Goal: Task Accomplishment & Management: Use online tool/utility

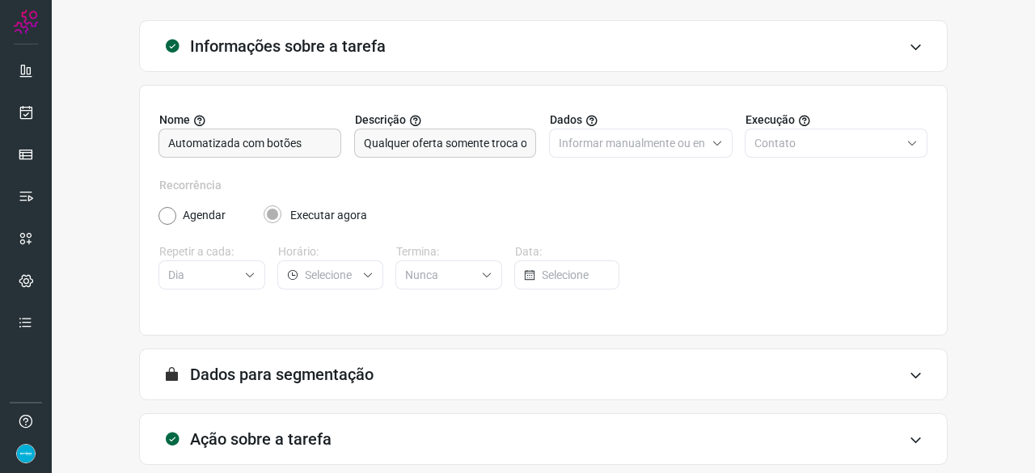
scroll to position [158, 0]
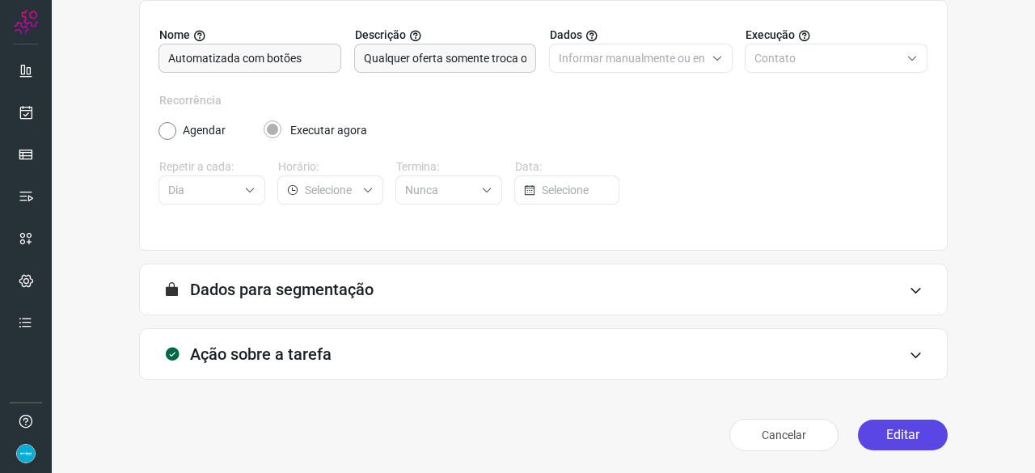
click at [881, 439] on button "Editar" at bounding box center [903, 434] width 90 height 31
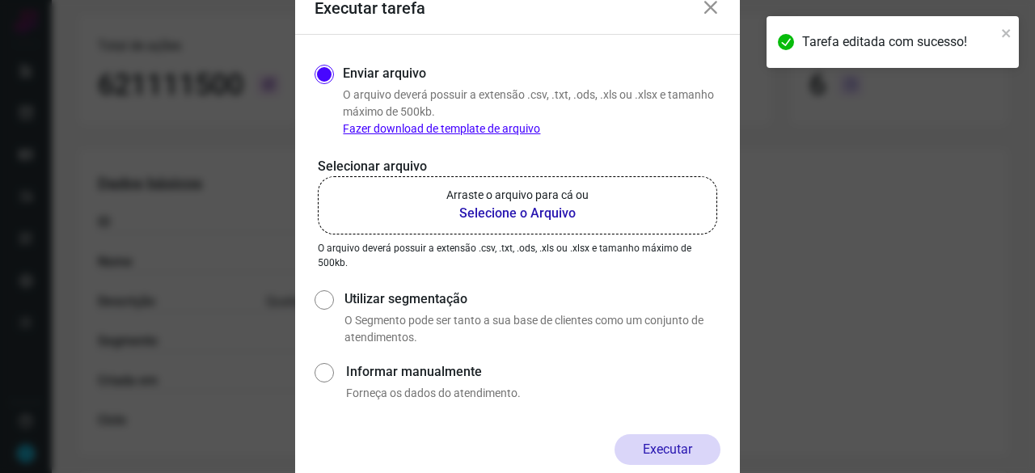
click at [499, 213] on b "Selecione o Arquivo" at bounding box center [517, 213] width 142 height 19
click at [0, 0] on input "Arraste o arquivo para cá ou Selecione o Arquivo" at bounding box center [0, 0] width 0 height 0
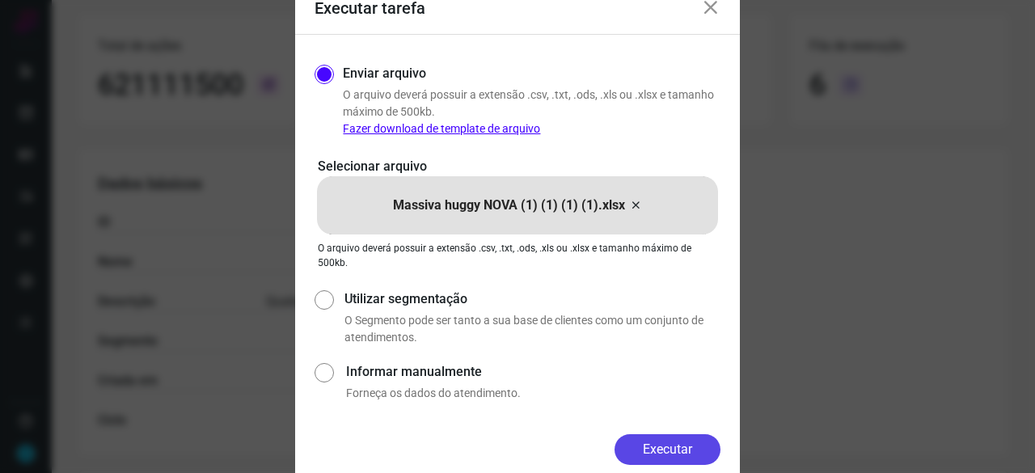
click at [680, 450] on button "Executar" at bounding box center [667, 449] width 106 height 31
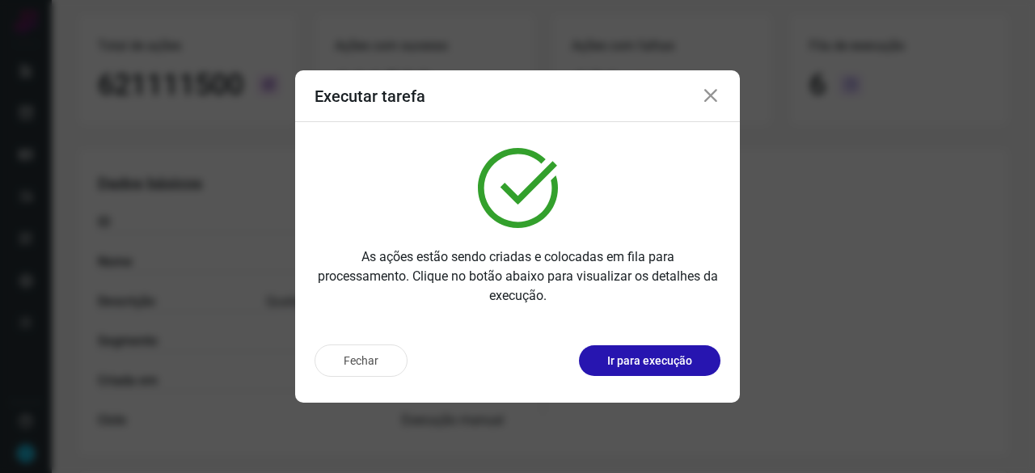
click at [659, 377] on div "Fechar Ir para execução" at bounding box center [517, 366] width 445 height 71
click at [659, 366] on p "Ir para execução" at bounding box center [649, 360] width 85 height 17
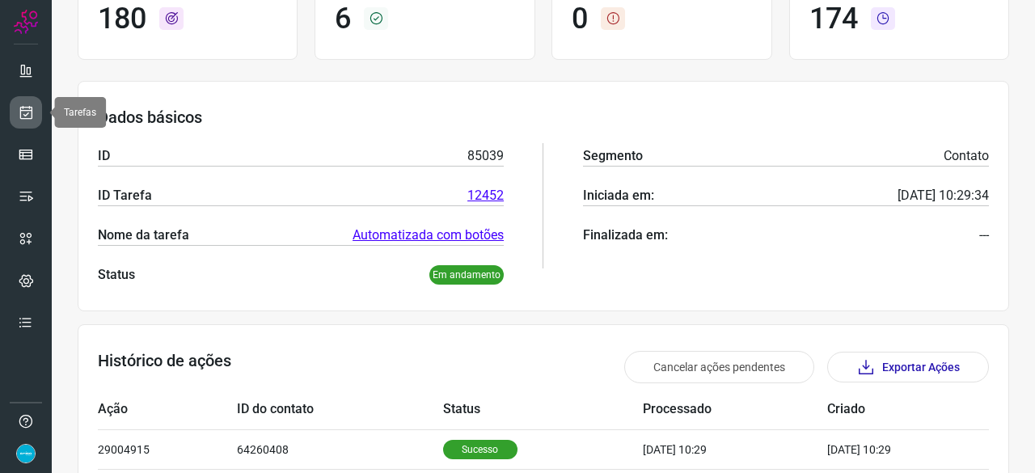
click at [29, 104] on icon at bounding box center [26, 112] width 17 height 16
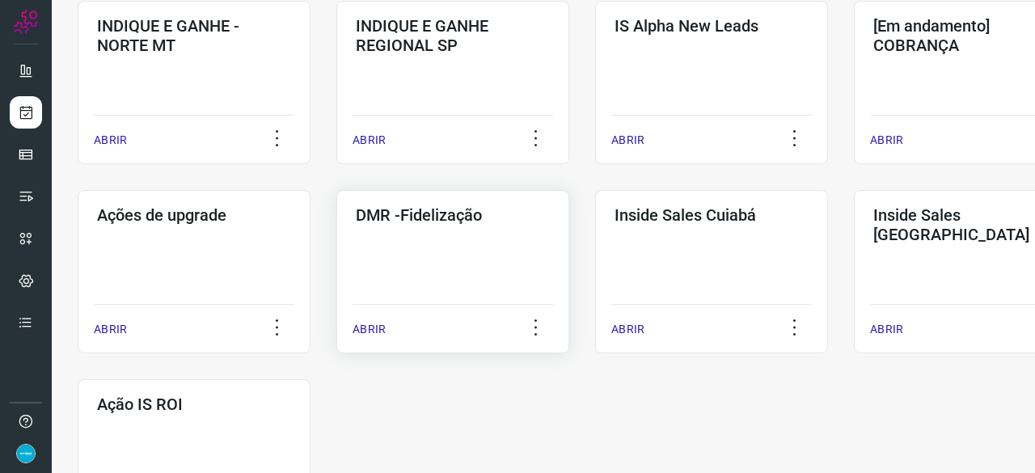
click at [369, 331] on p "ABRIR" at bounding box center [368, 329] width 33 height 17
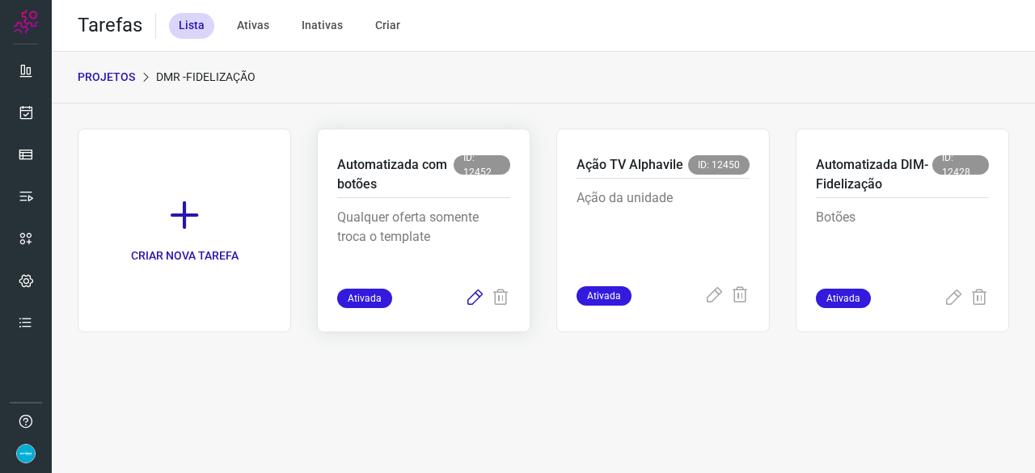
click at [474, 296] on icon at bounding box center [474, 298] width 19 height 19
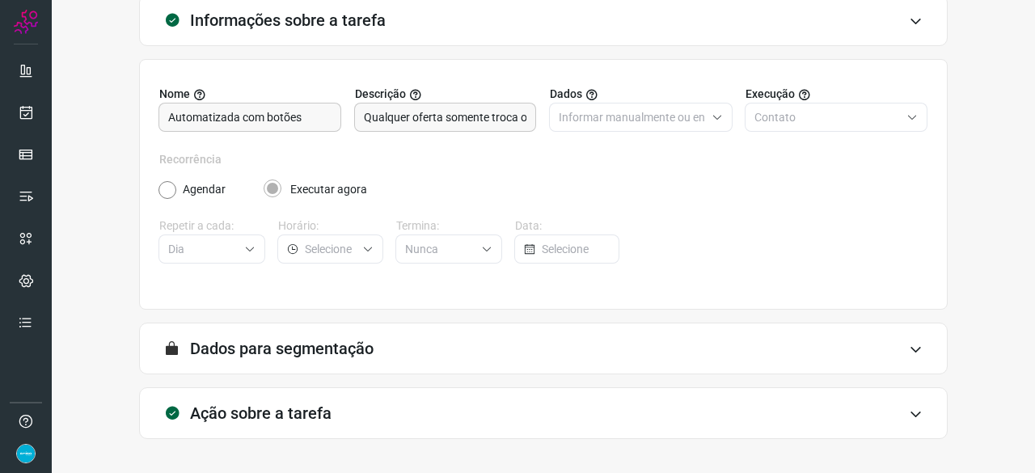
scroll to position [158, 0]
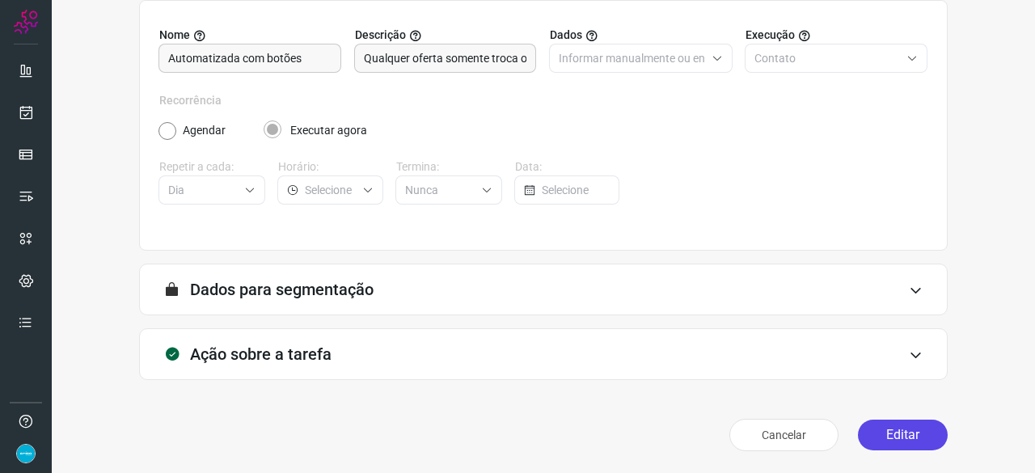
click at [886, 429] on button "Editar" at bounding box center [903, 434] width 90 height 31
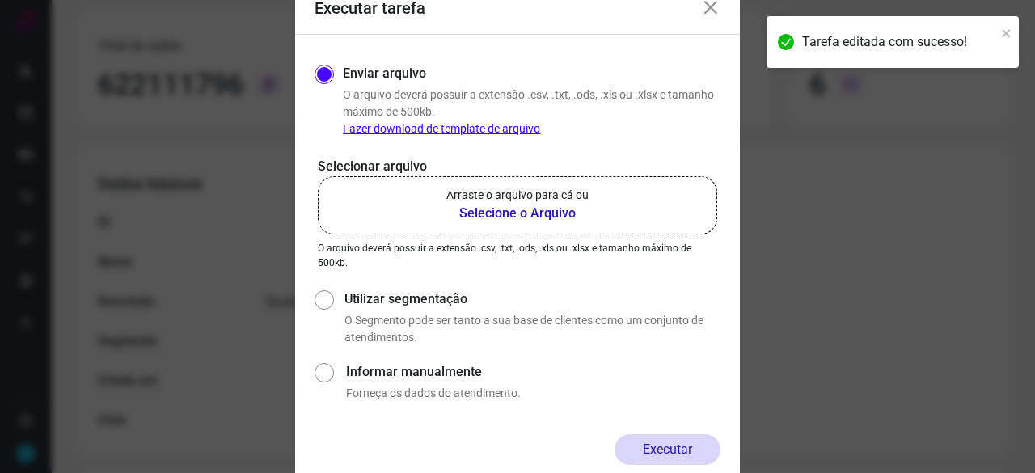
click at [478, 211] on b "Selecione o Arquivo" at bounding box center [517, 213] width 142 height 19
click at [0, 0] on input "Arraste o arquivo para cá ou Selecione o Arquivo" at bounding box center [0, 0] width 0 height 0
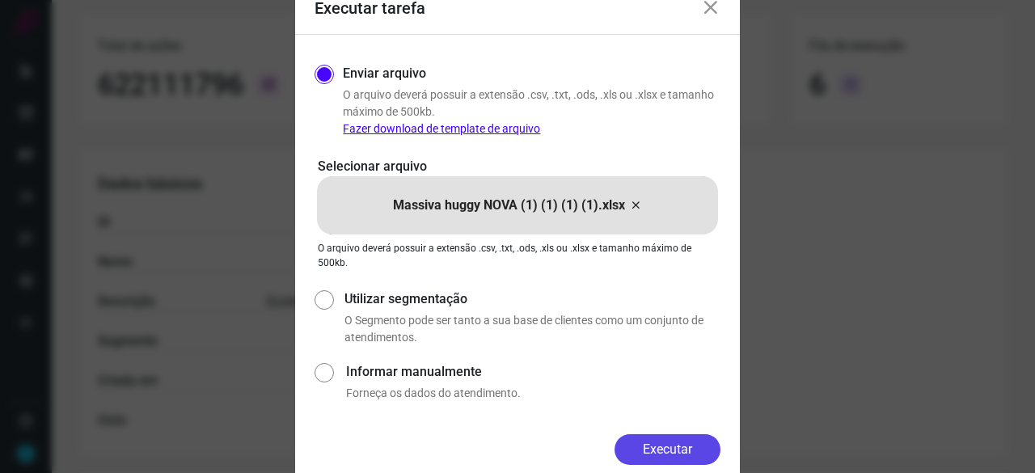
click at [648, 445] on button "Executar" at bounding box center [667, 449] width 106 height 31
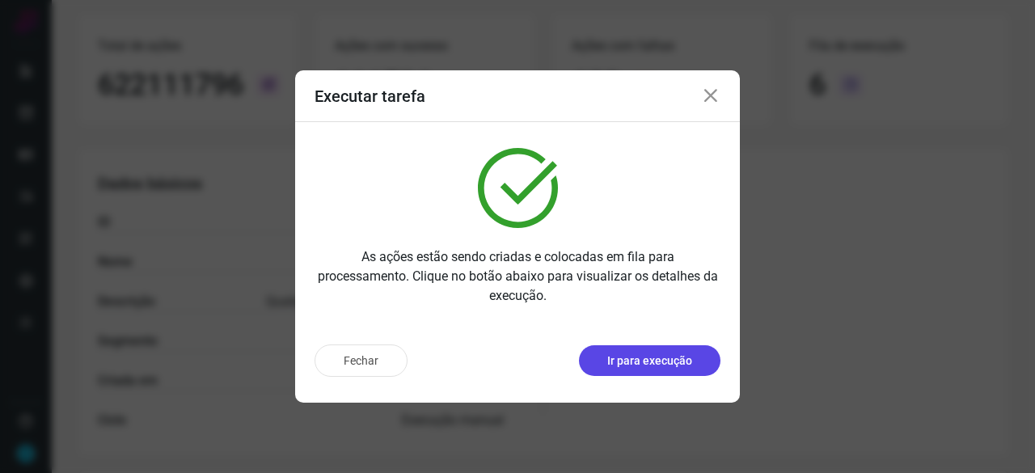
click at [651, 364] on p "Ir para execução" at bounding box center [649, 360] width 85 height 17
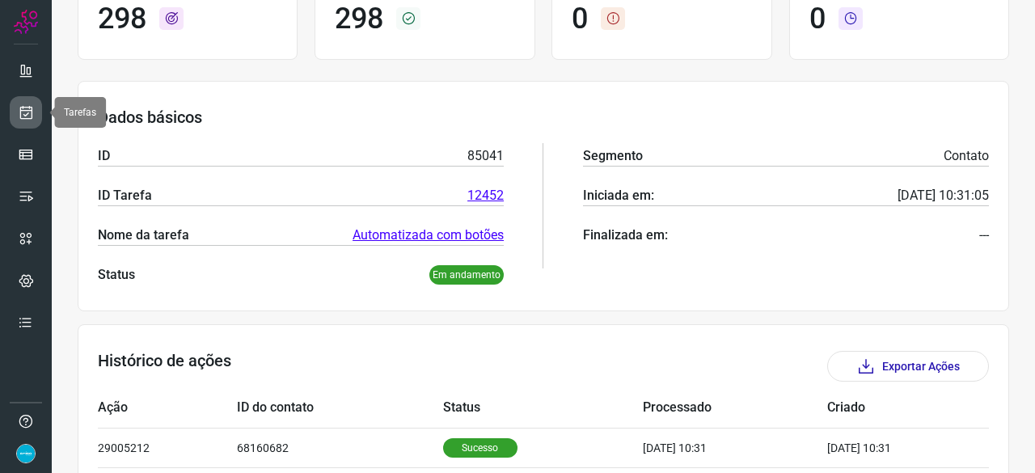
click at [18, 111] on icon at bounding box center [26, 112] width 17 height 16
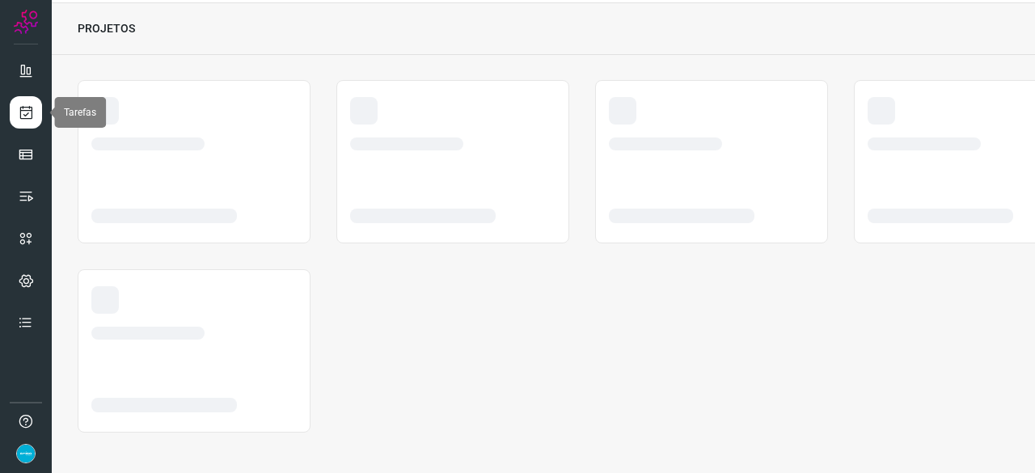
scroll to position [48, 0]
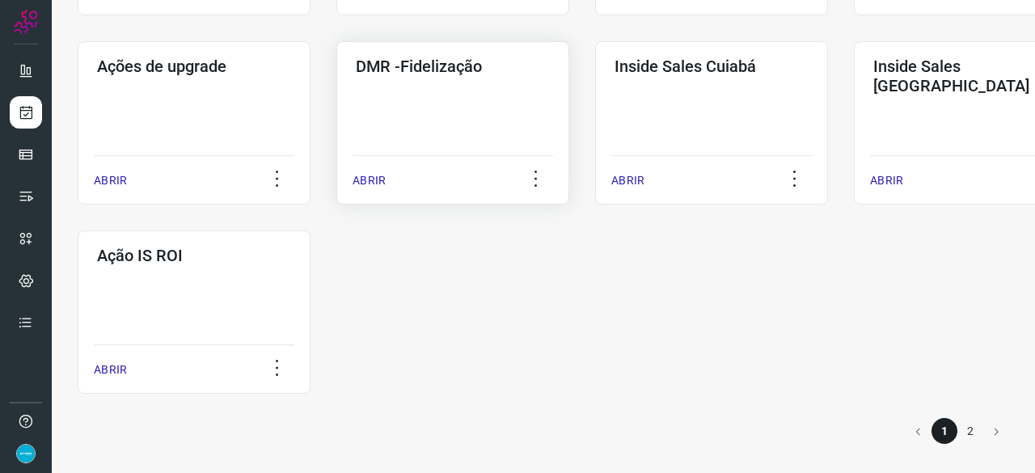
click at [358, 182] on p "ABRIR" at bounding box center [368, 180] width 33 height 17
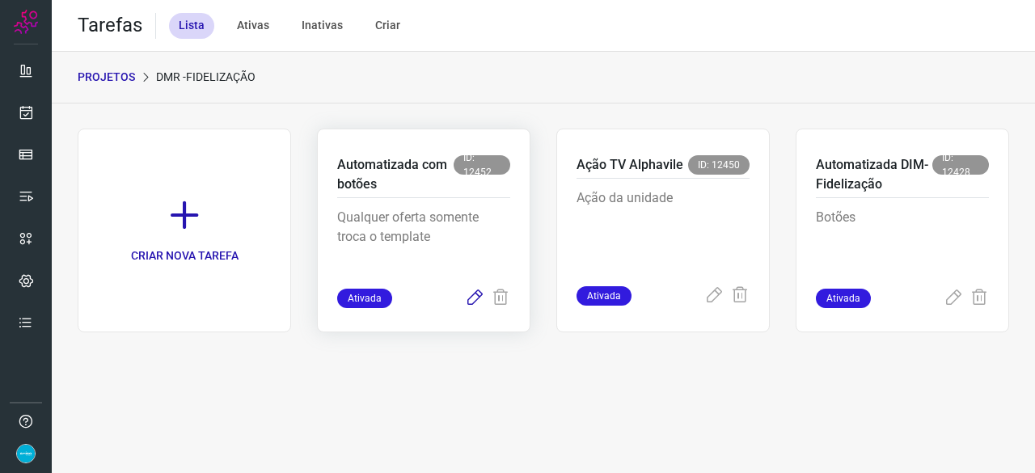
click at [474, 293] on icon at bounding box center [474, 298] width 19 height 19
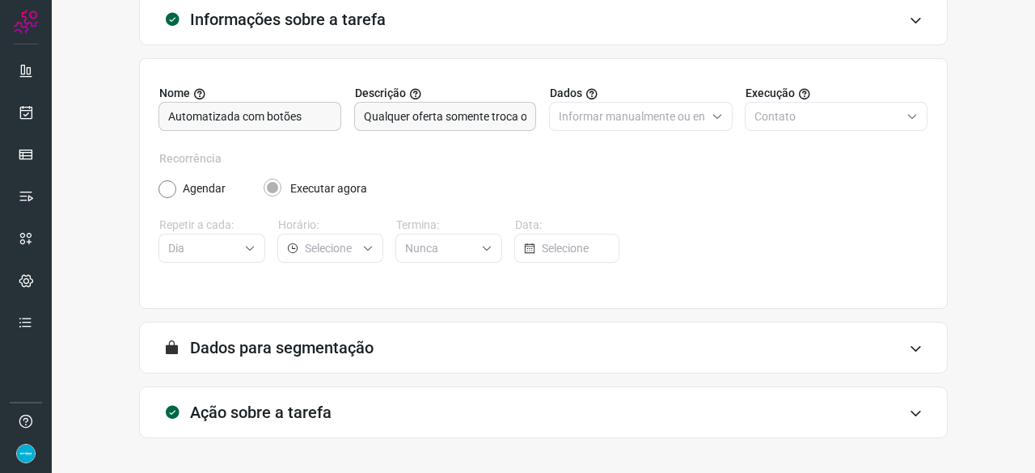
scroll to position [158, 0]
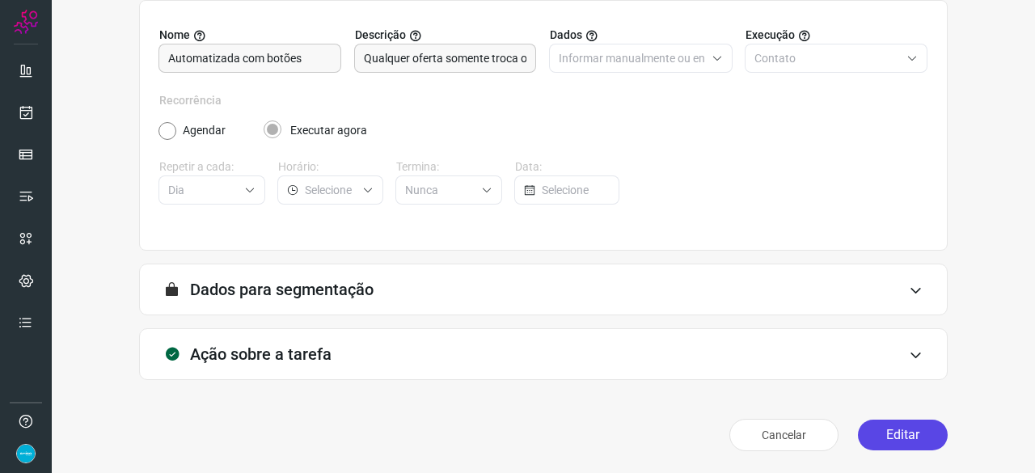
click at [915, 432] on button "Editar" at bounding box center [903, 434] width 90 height 31
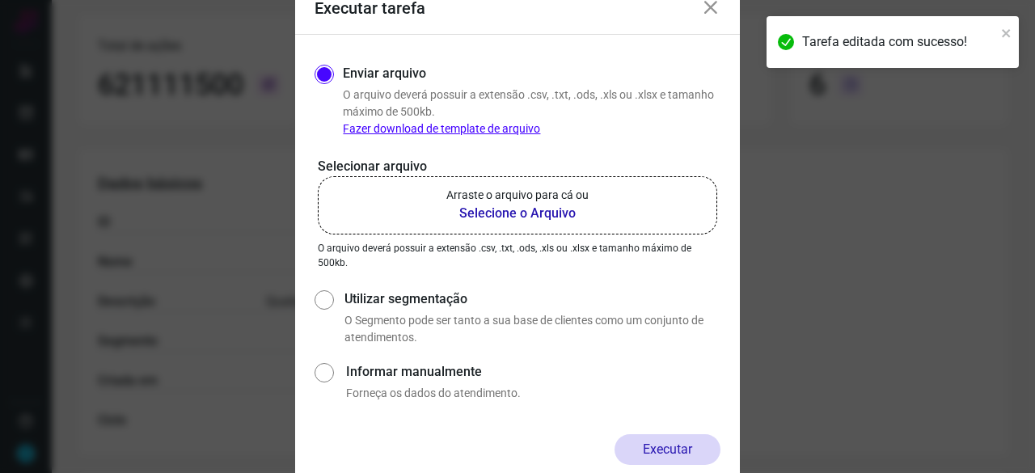
click at [487, 213] on b "Selecione o Arquivo" at bounding box center [517, 213] width 142 height 19
click at [0, 0] on input "Arraste o arquivo para cá ou Selecione o Arquivo" at bounding box center [0, 0] width 0 height 0
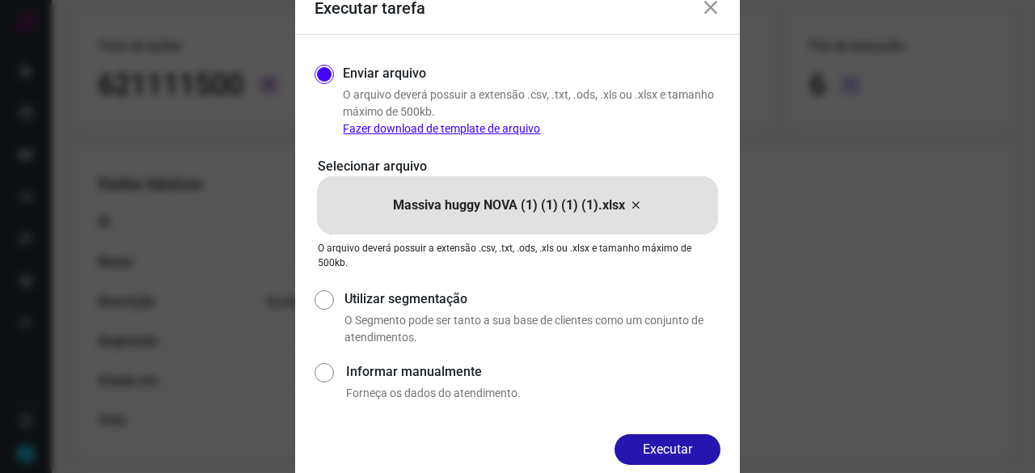
click at [703, 448] on button "Executar" at bounding box center [667, 449] width 106 height 31
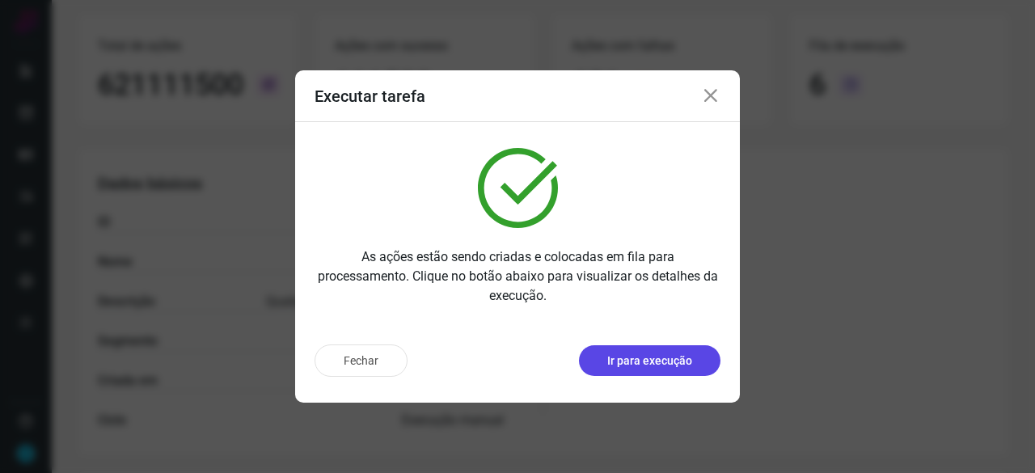
click at [685, 360] on p "Ir para execução" at bounding box center [649, 360] width 85 height 17
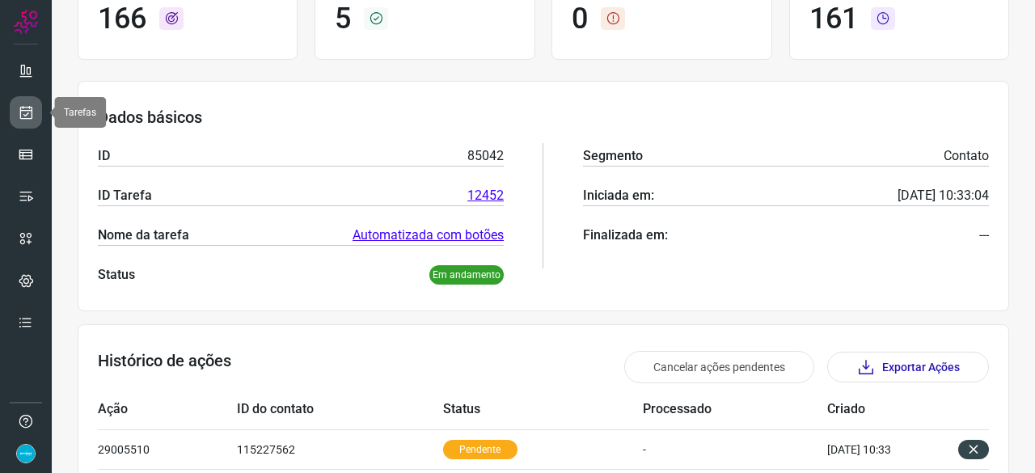
click at [30, 112] on icon at bounding box center [26, 112] width 17 height 16
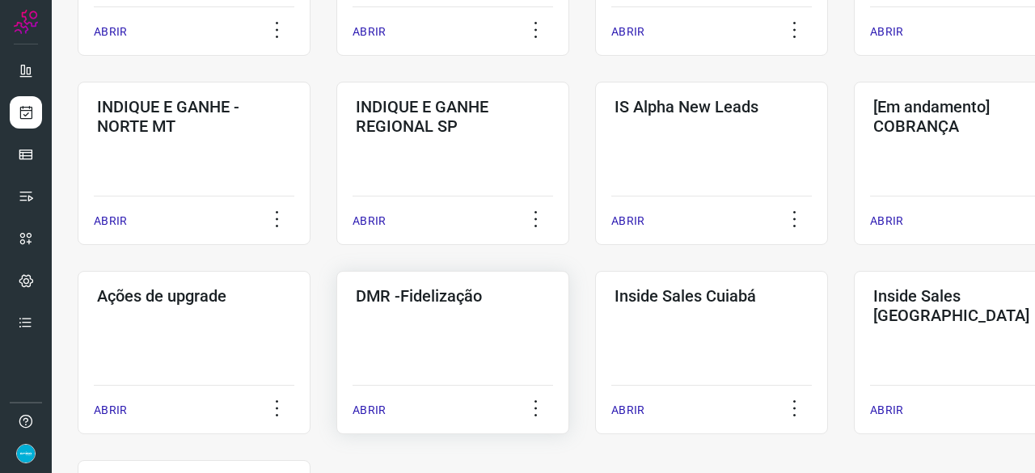
click at [373, 414] on p "ABRIR" at bounding box center [368, 410] width 33 height 17
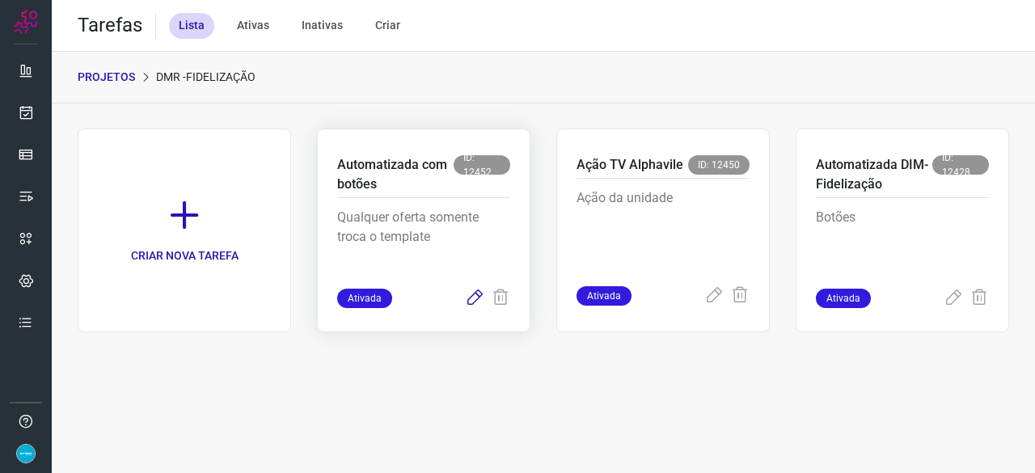
click at [477, 296] on icon at bounding box center [474, 298] width 19 height 19
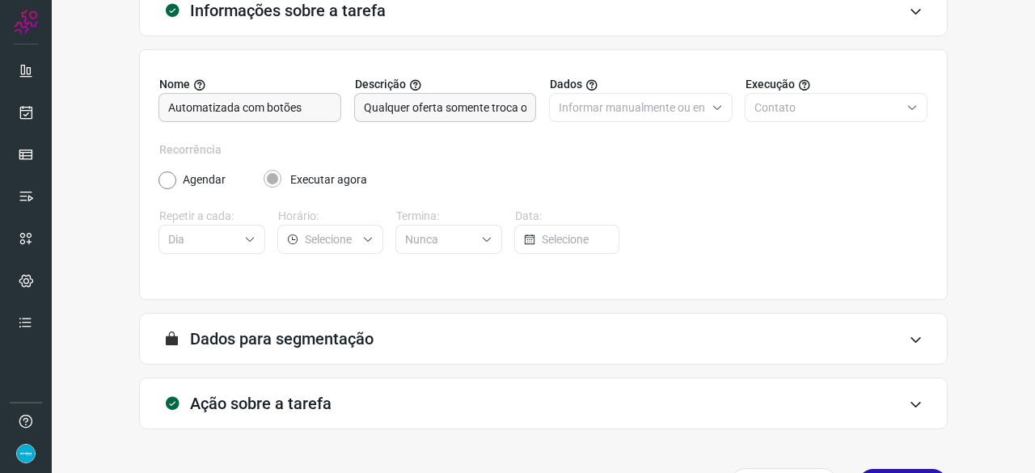
scroll to position [158, 0]
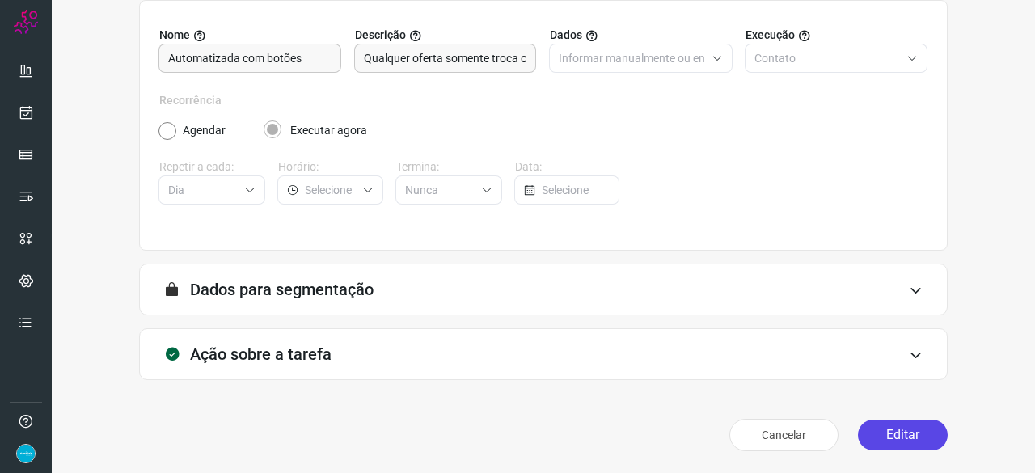
click at [897, 430] on button "Editar" at bounding box center [903, 434] width 90 height 31
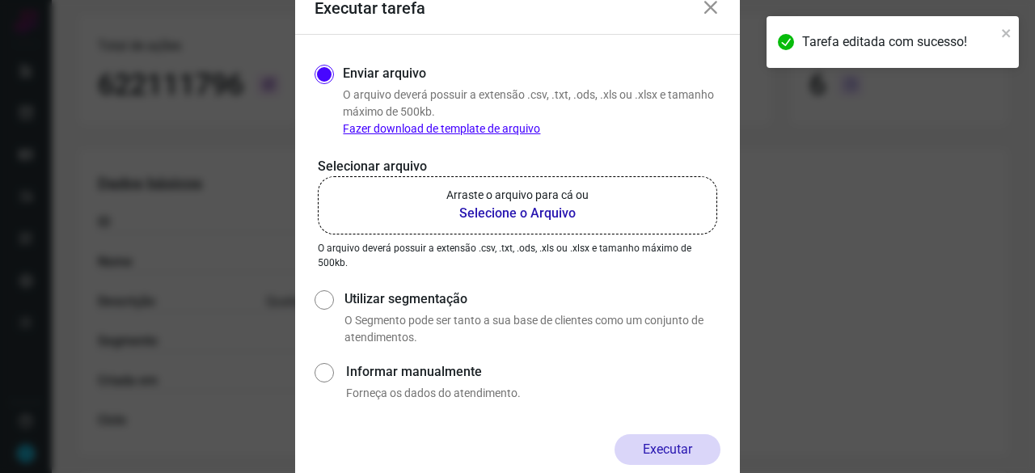
click at [511, 216] on b "Selecione o Arquivo" at bounding box center [517, 213] width 142 height 19
click at [0, 0] on input "Arraste o arquivo para cá ou Selecione o Arquivo" at bounding box center [0, 0] width 0 height 0
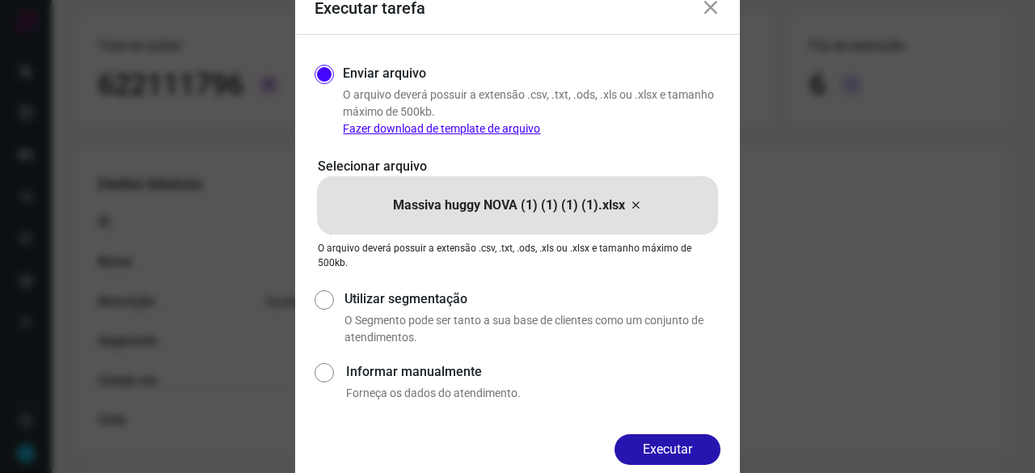
click at [651, 449] on button "Executar" at bounding box center [667, 449] width 106 height 31
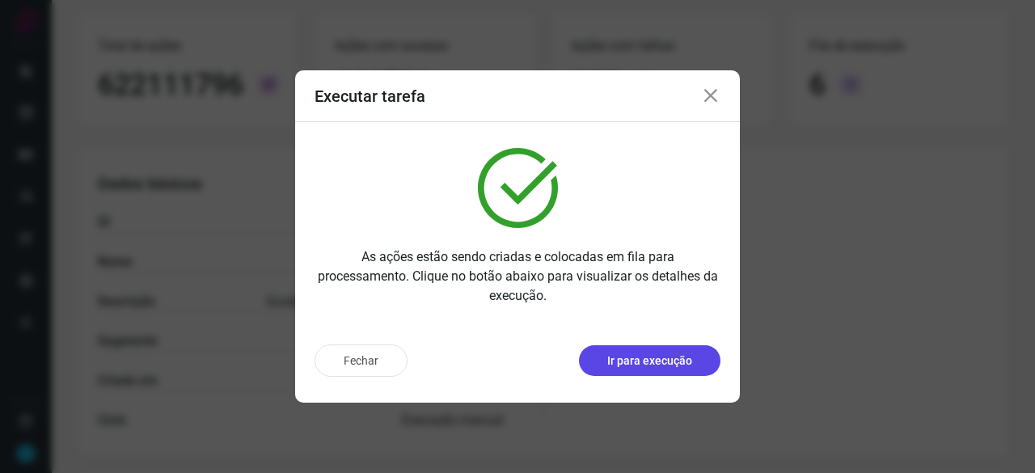
click at [649, 361] on p "Ir para execução" at bounding box center [649, 360] width 85 height 17
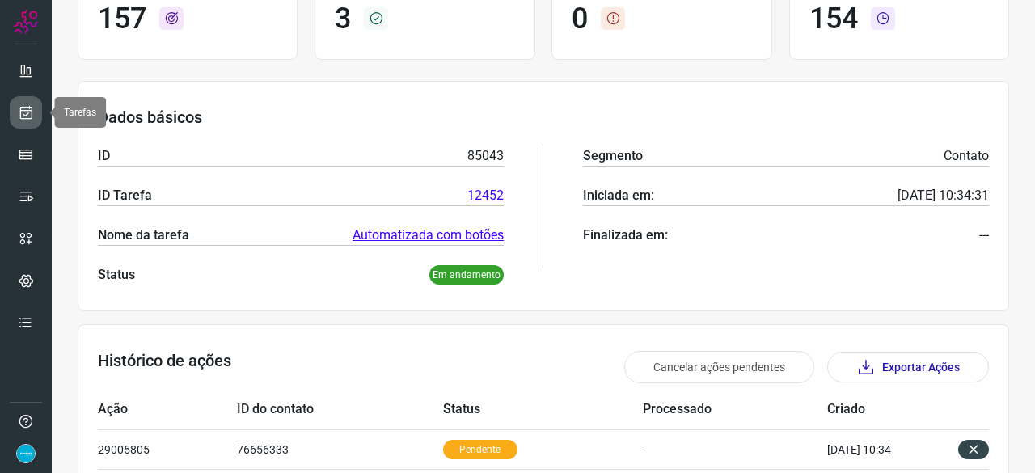
click at [32, 108] on icon at bounding box center [26, 112] width 17 height 16
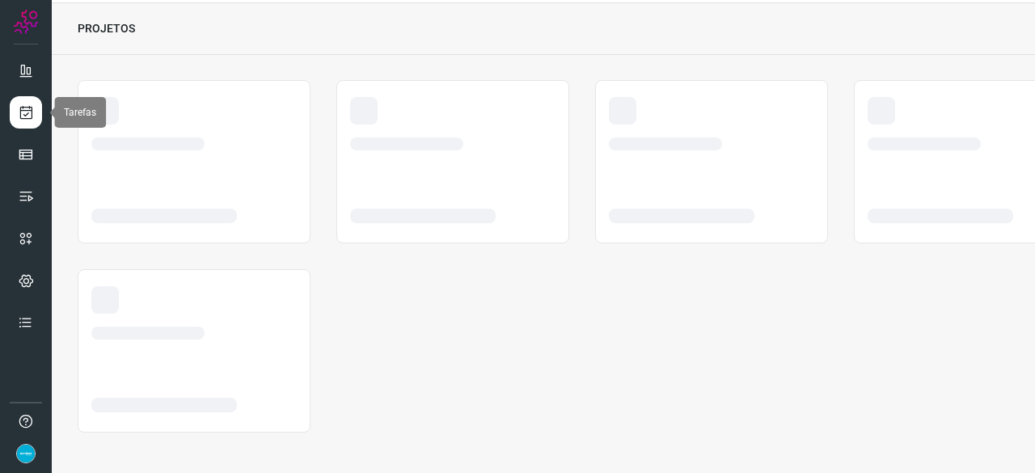
scroll to position [48, 0]
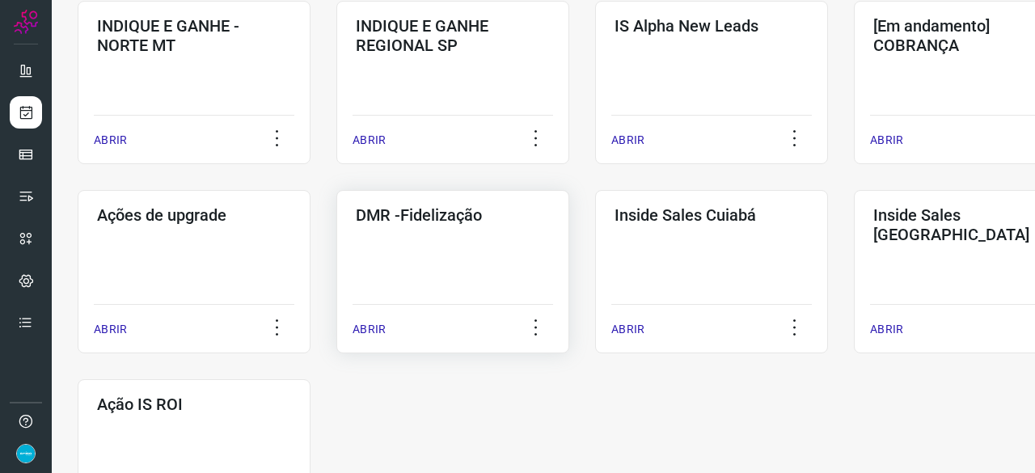
click at [375, 327] on p "ABRIR" at bounding box center [368, 329] width 33 height 17
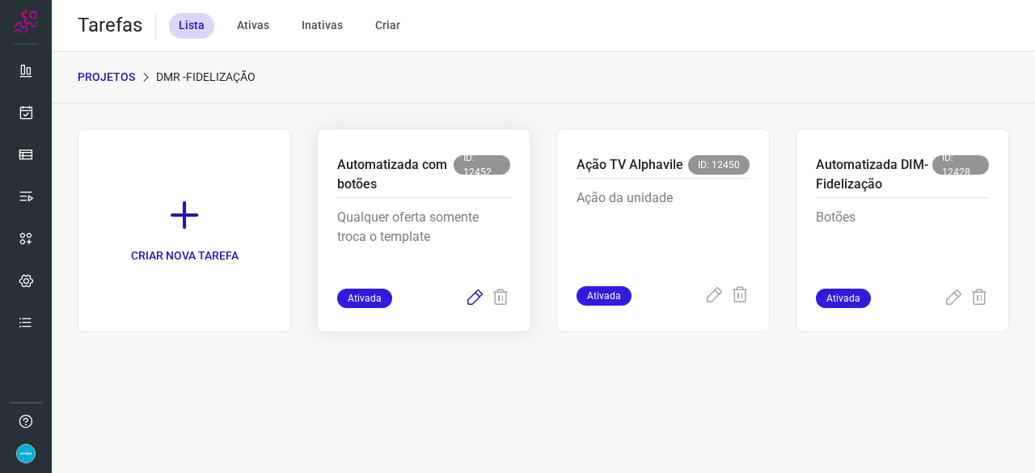
click at [474, 294] on icon at bounding box center [474, 298] width 19 height 19
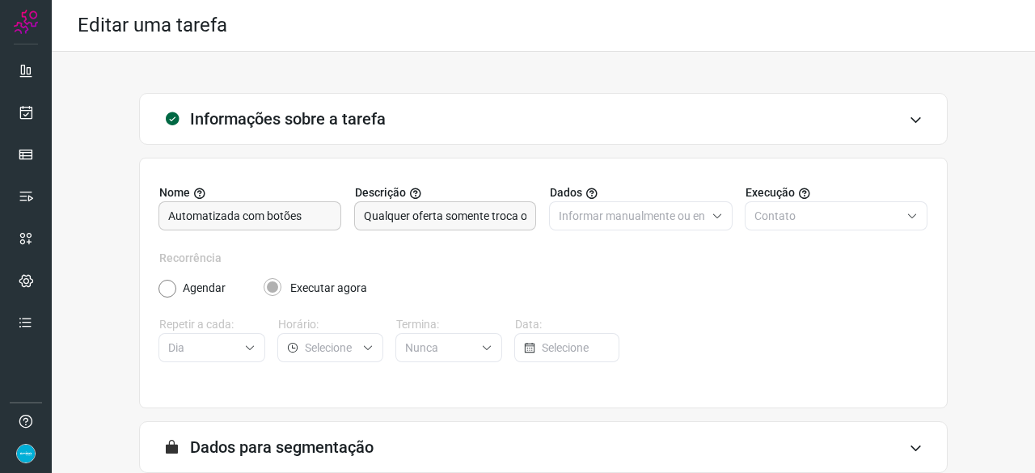
scroll to position [158, 0]
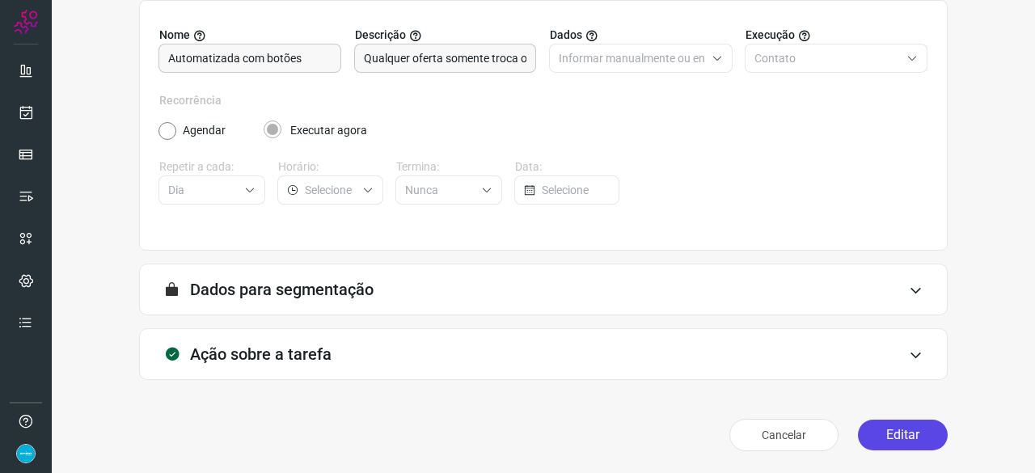
click at [882, 431] on button "Editar" at bounding box center [903, 434] width 90 height 31
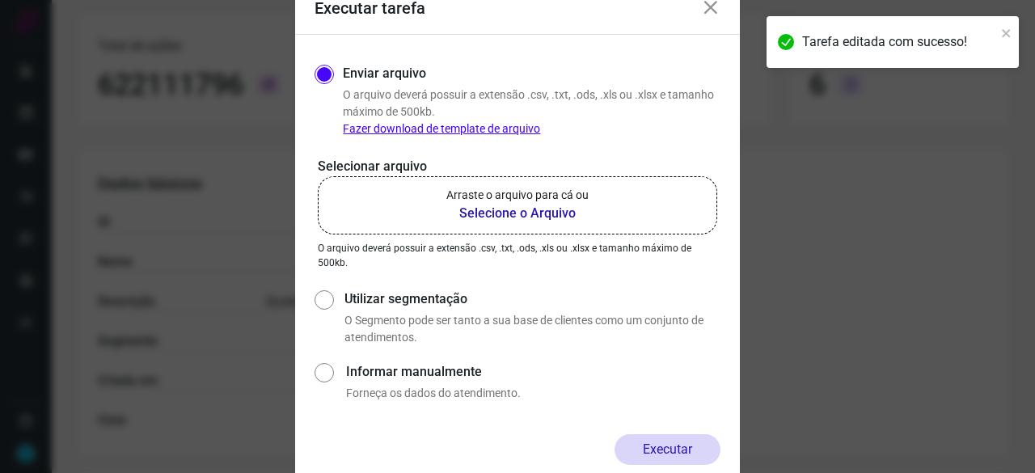
click at [479, 216] on b "Selecione o Arquivo" at bounding box center [517, 213] width 142 height 19
click at [0, 0] on input "Arraste o arquivo para cá ou Selecione o Arquivo" at bounding box center [0, 0] width 0 height 0
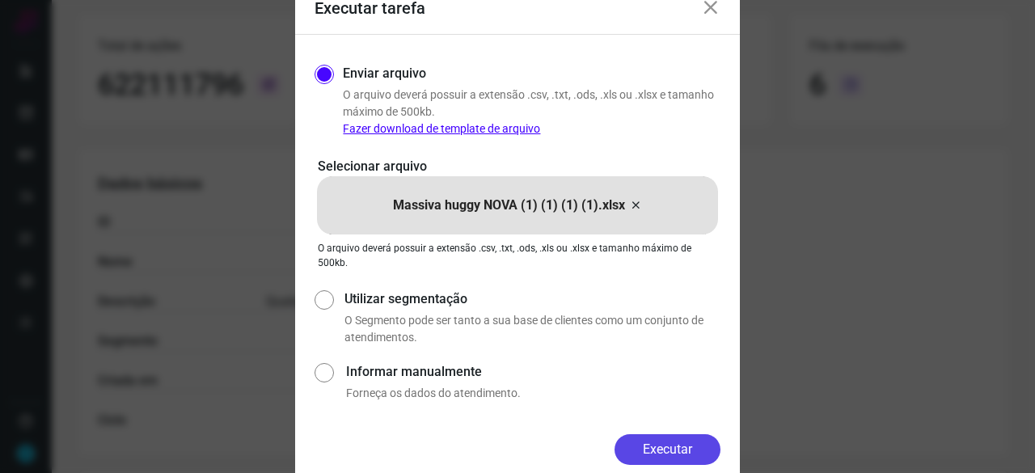
click at [710, 445] on button "Executar" at bounding box center [667, 449] width 106 height 31
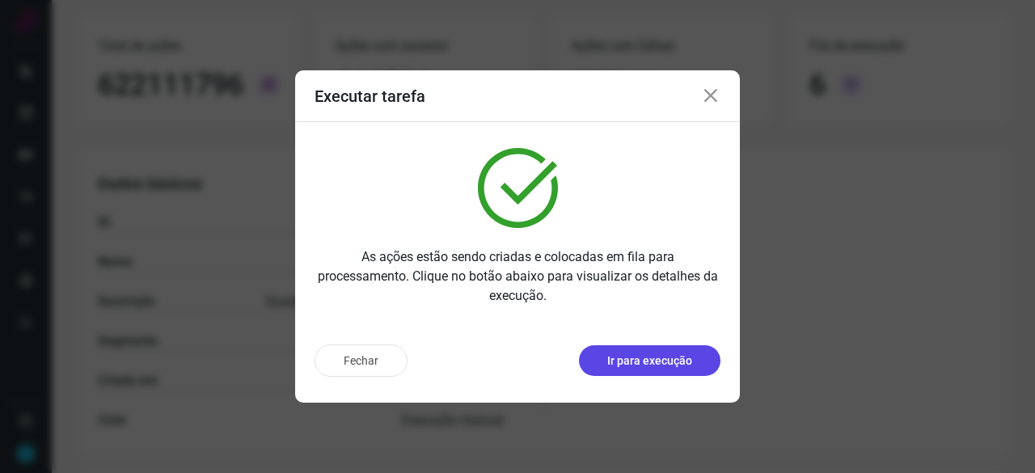
click at [667, 356] on p "Ir para execução" at bounding box center [649, 360] width 85 height 17
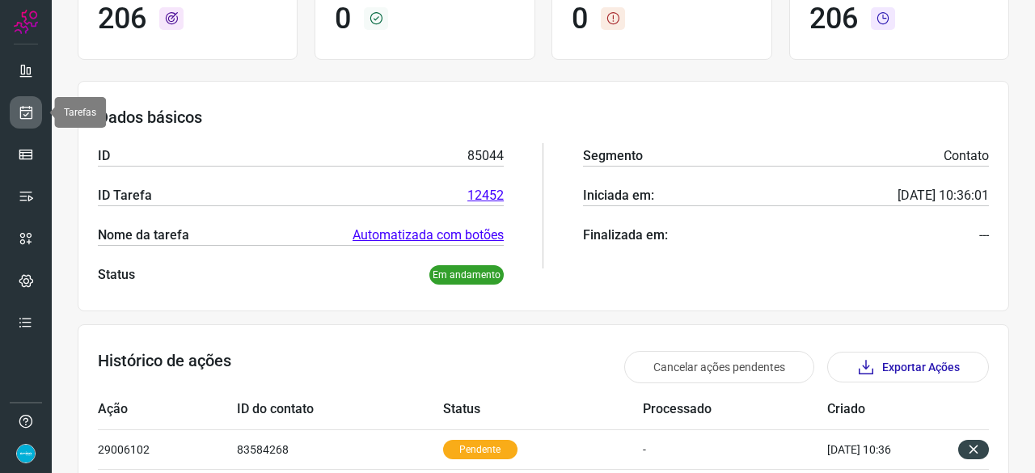
click at [27, 114] on icon at bounding box center [26, 112] width 17 height 16
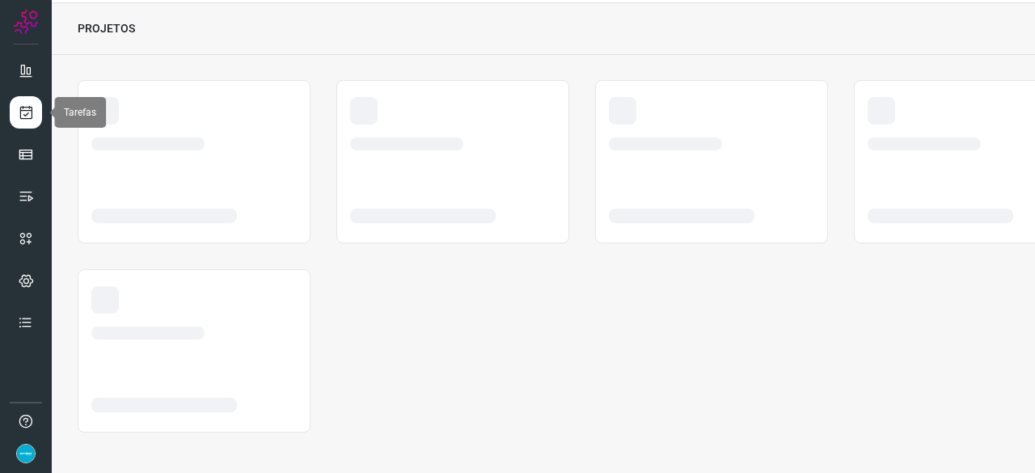
scroll to position [48, 0]
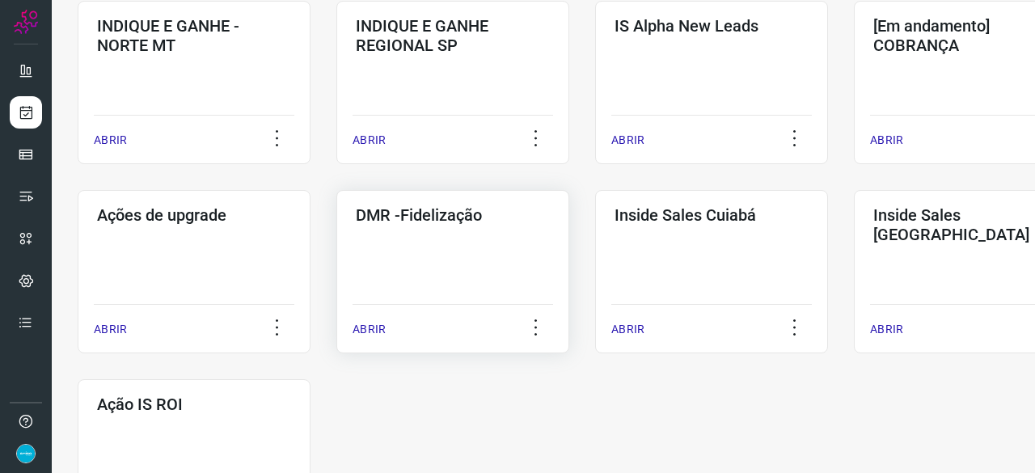
click at [373, 327] on p "ABRIR" at bounding box center [368, 329] width 33 height 17
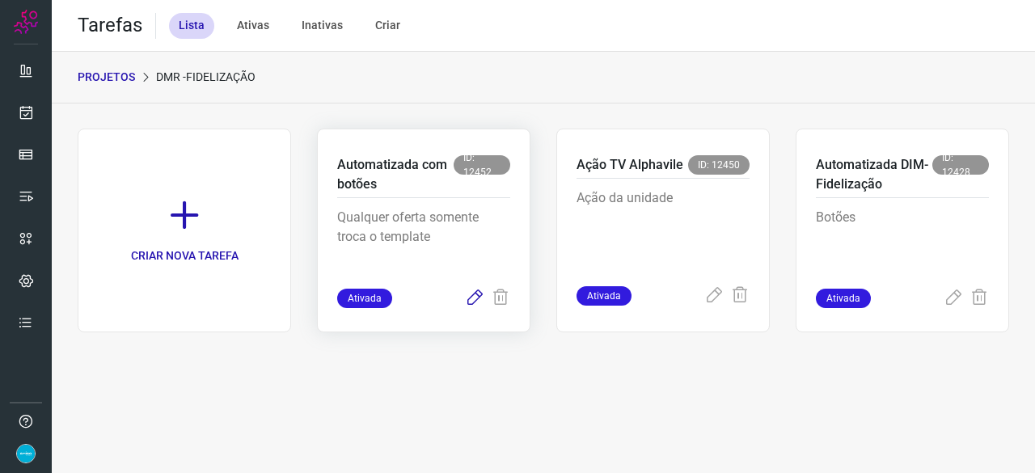
click at [474, 297] on icon at bounding box center [474, 298] width 19 height 19
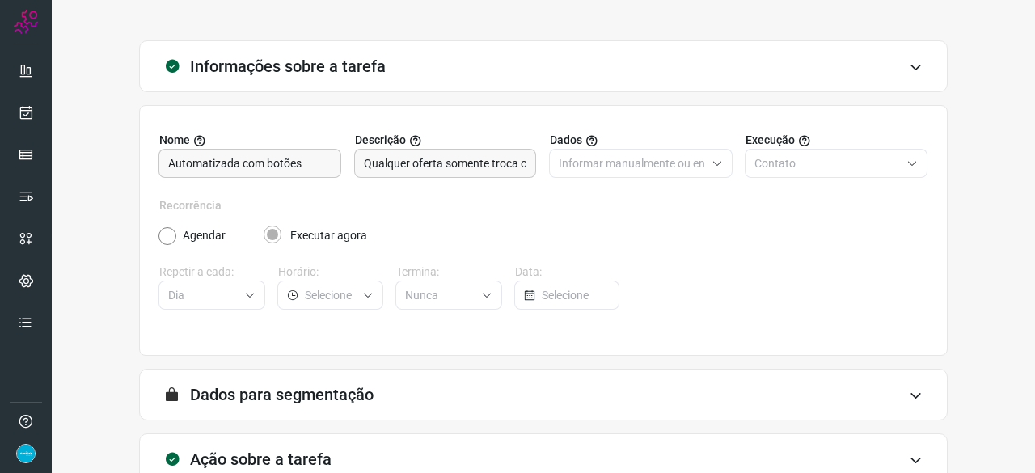
scroll to position [158, 0]
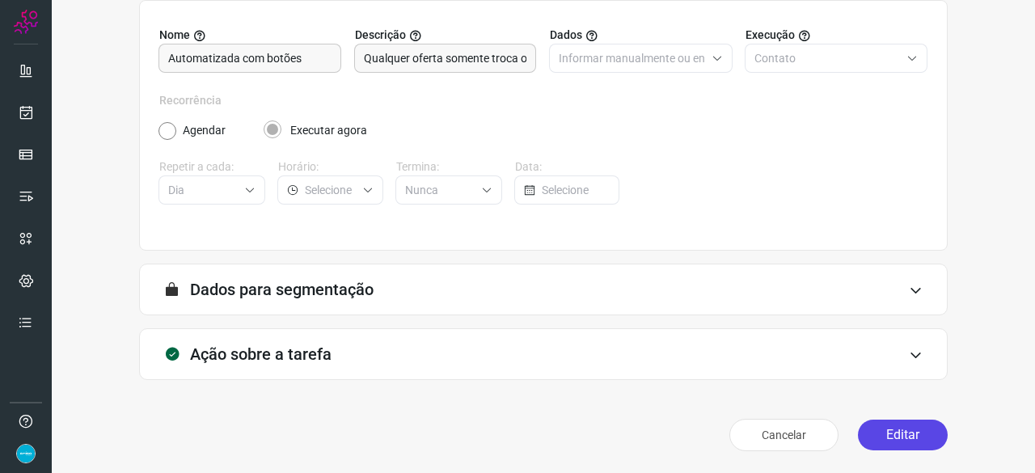
click at [913, 436] on button "Editar" at bounding box center [903, 434] width 90 height 31
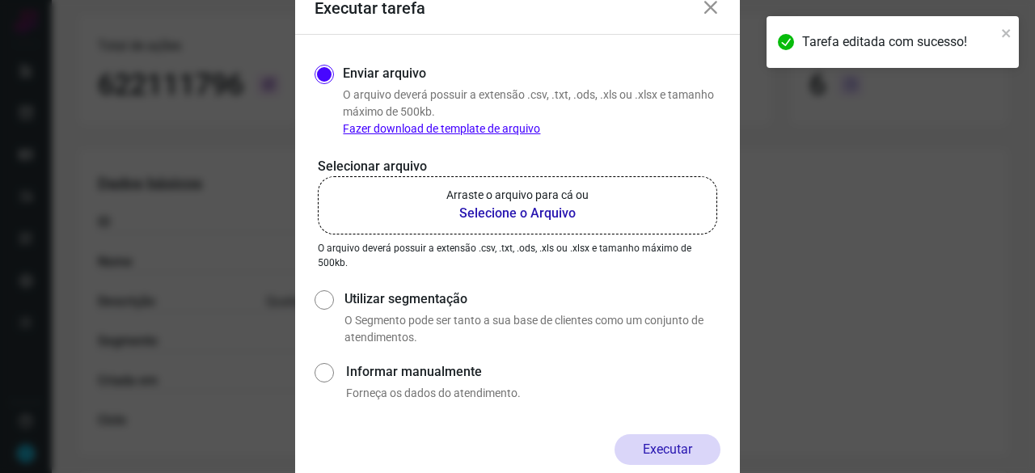
click at [523, 211] on b "Selecione o Arquivo" at bounding box center [517, 213] width 142 height 19
click at [0, 0] on input "Arraste o arquivo para cá ou Selecione o Arquivo" at bounding box center [0, 0] width 0 height 0
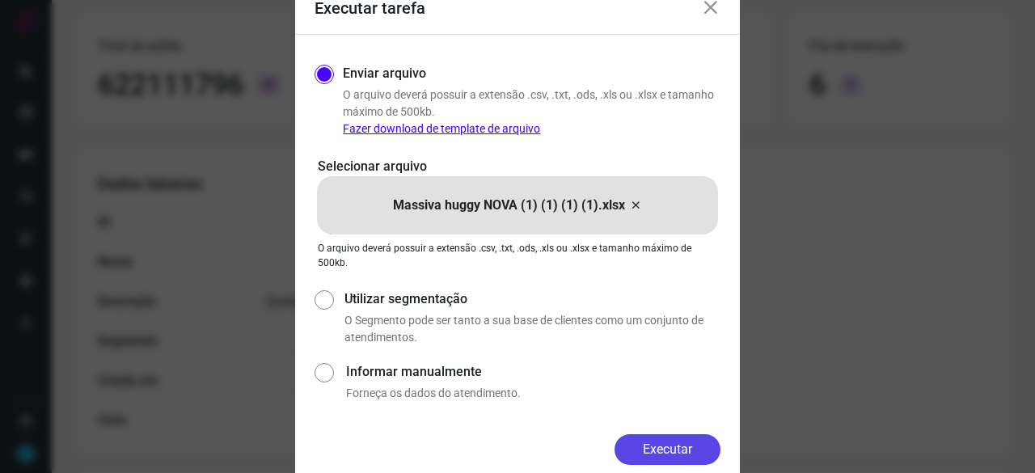
click at [693, 449] on button "Executar" at bounding box center [667, 449] width 106 height 31
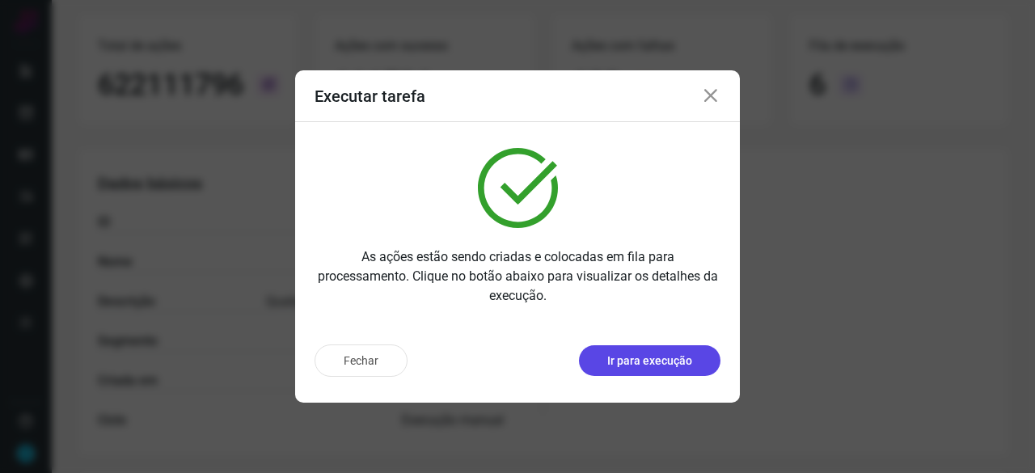
click at [661, 353] on p "Ir para execução" at bounding box center [649, 360] width 85 height 17
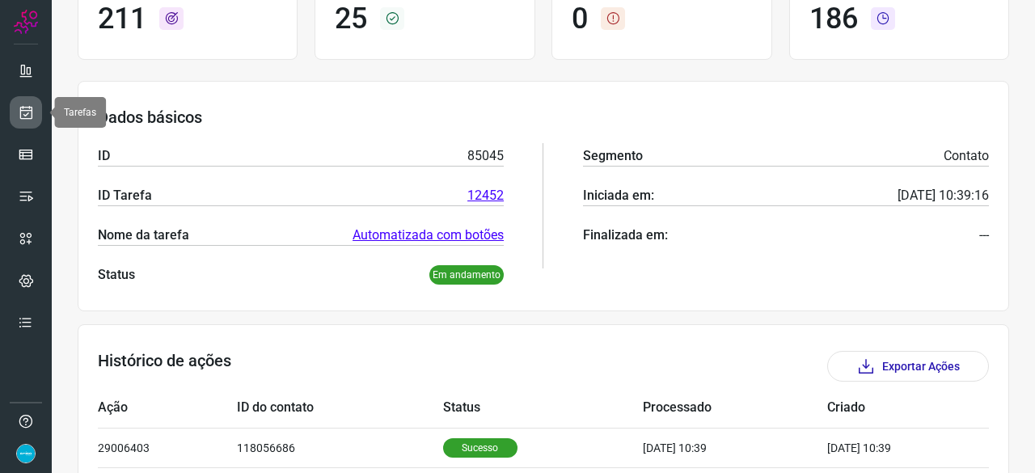
click at [31, 104] on icon at bounding box center [26, 112] width 17 height 16
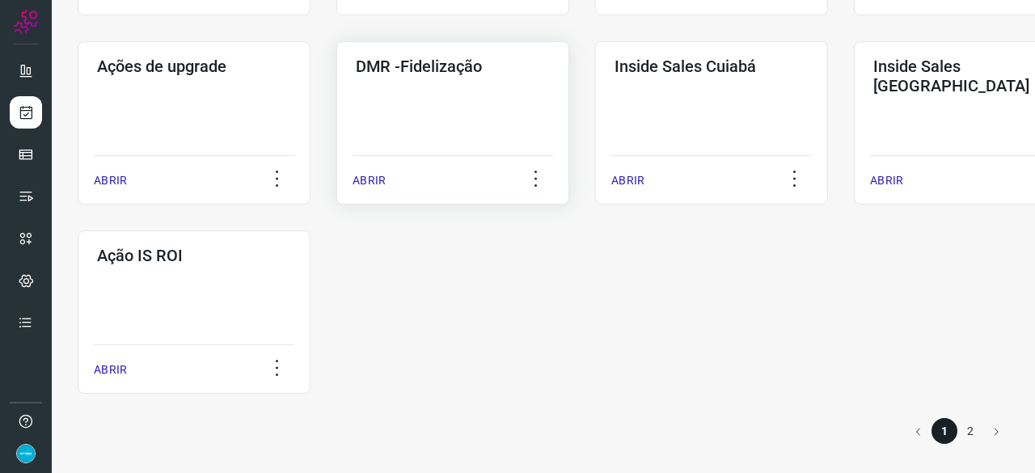
click at [375, 181] on p "ABRIR" at bounding box center [368, 180] width 33 height 17
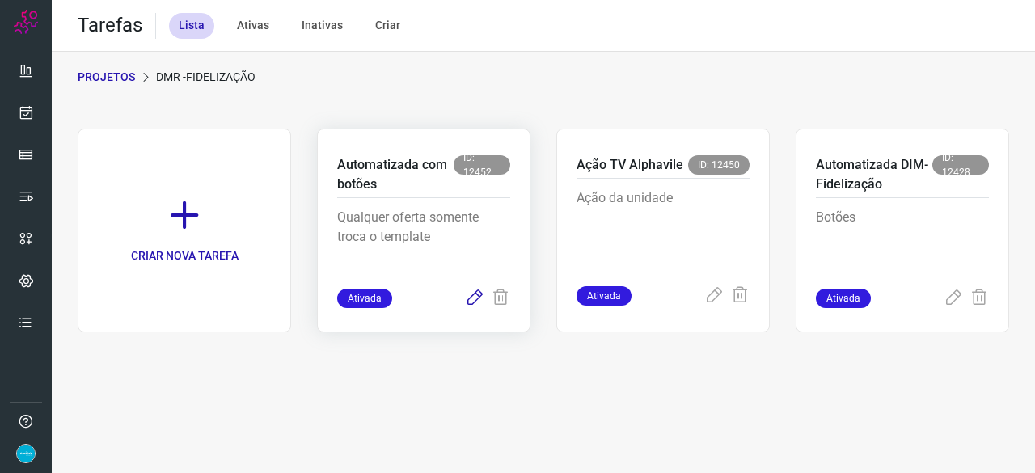
click at [480, 300] on icon at bounding box center [474, 298] width 19 height 19
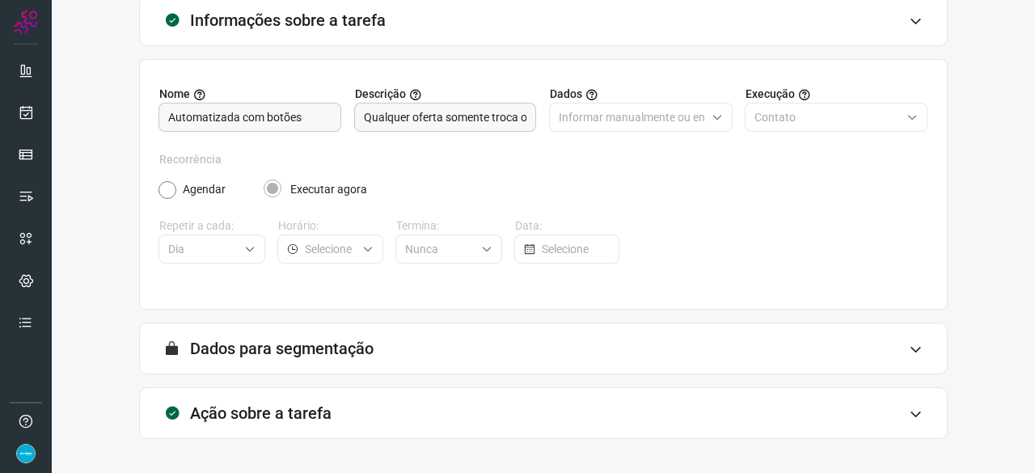
scroll to position [158, 0]
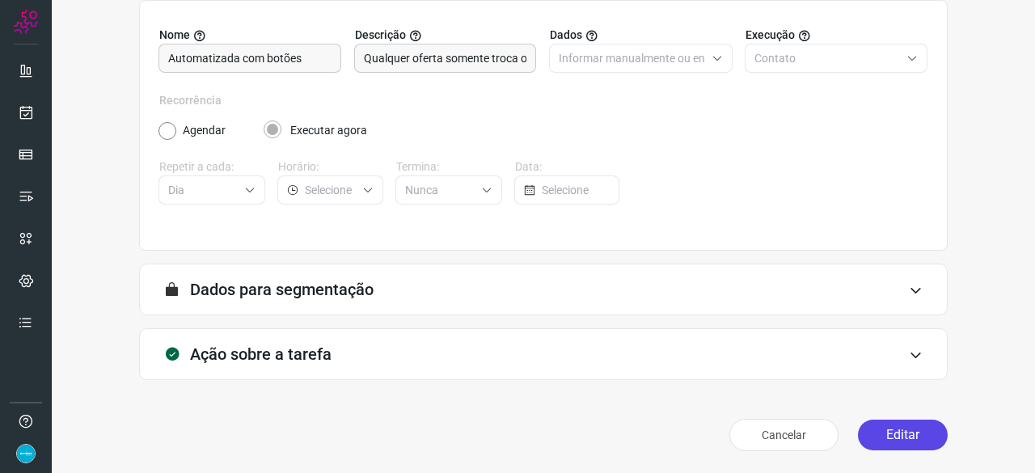
click at [891, 430] on button "Editar" at bounding box center [903, 434] width 90 height 31
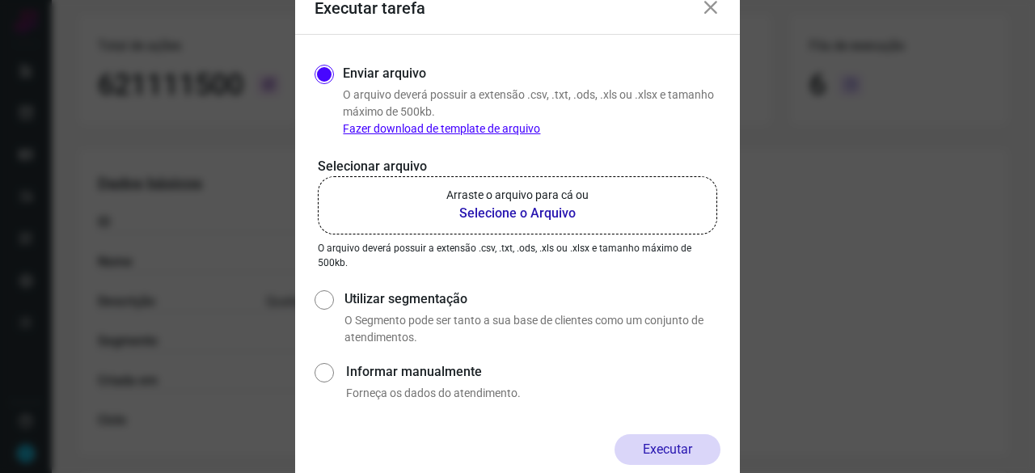
click at [469, 212] on b "Selecione o Arquivo" at bounding box center [517, 213] width 142 height 19
click at [0, 0] on input "Arraste o arquivo para cá ou Selecione o Arquivo" at bounding box center [0, 0] width 0 height 0
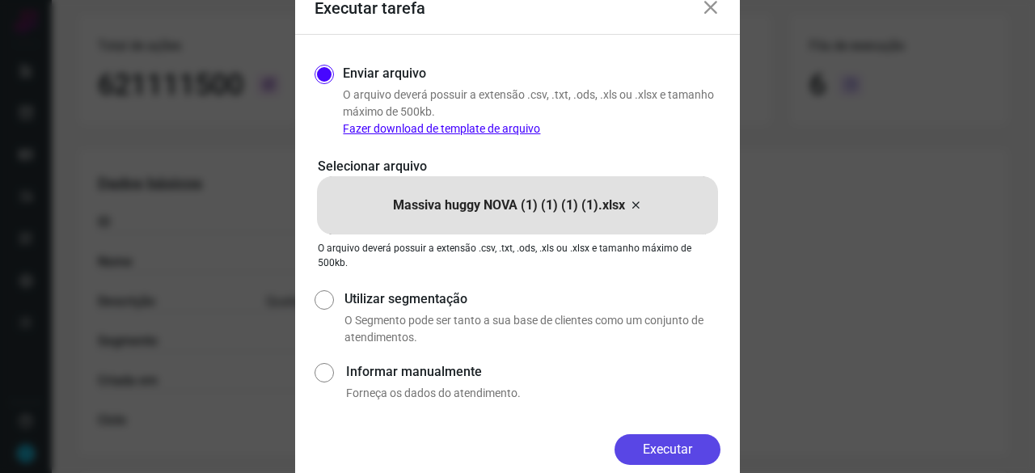
click at [690, 450] on button "Executar" at bounding box center [667, 449] width 106 height 31
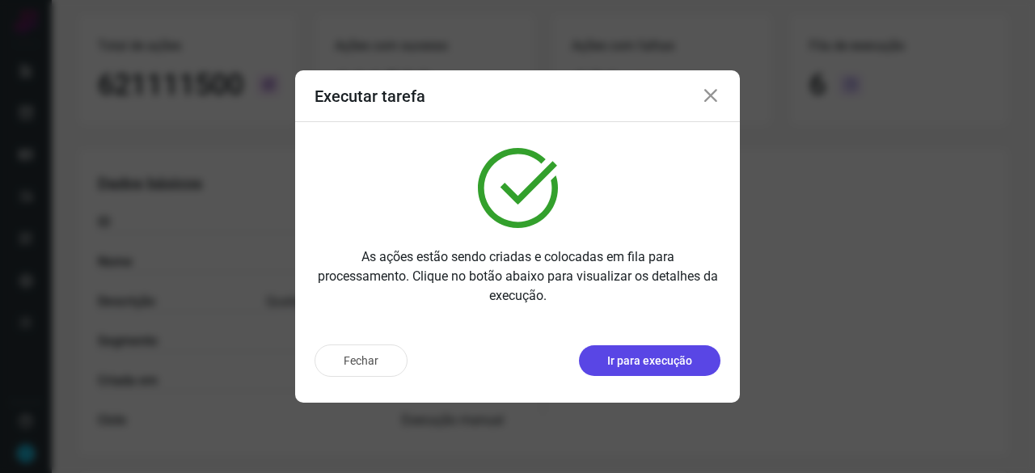
drag, startPoint x: 622, startPoint y: 343, endPoint x: 623, endPoint y: 352, distance: 8.1
click at [622, 347] on div "Fechar Ir para execução" at bounding box center [517, 366] width 445 height 71
click at [624, 356] on p "Ir para execução" at bounding box center [649, 360] width 85 height 17
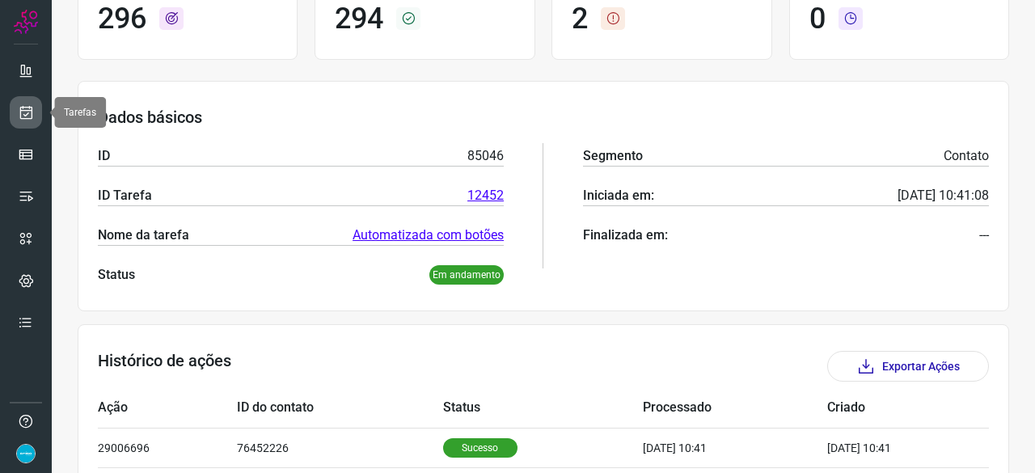
click at [37, 106] on link at bounding box center [26, 112] width 32 height 32
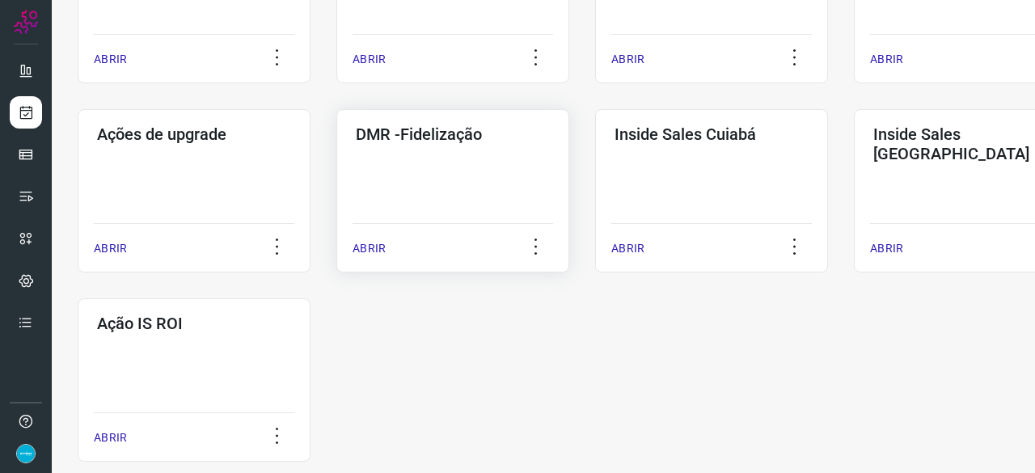
click at [363, 253] on p "ABRIR" at bounding box center [368, 248] width 33 height 17
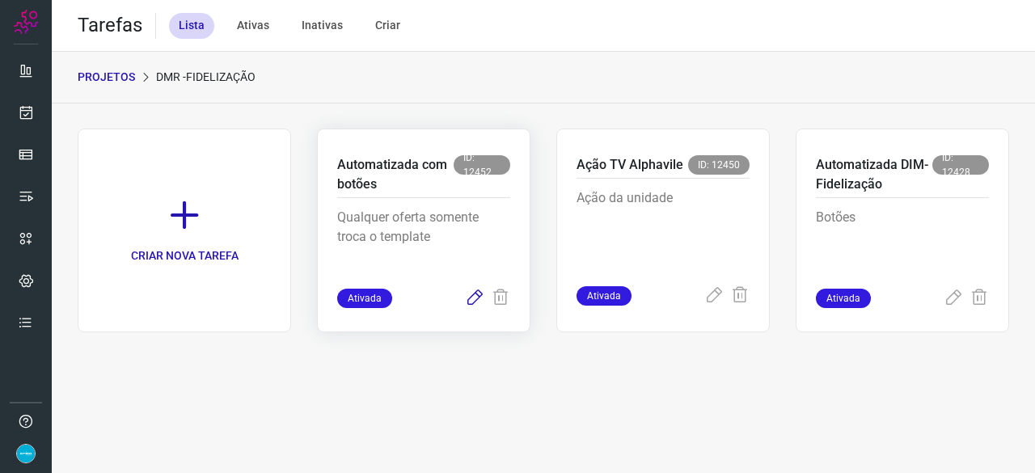
click at [471, 295] on icon at bounding box center [474, 298] width 19 height 19
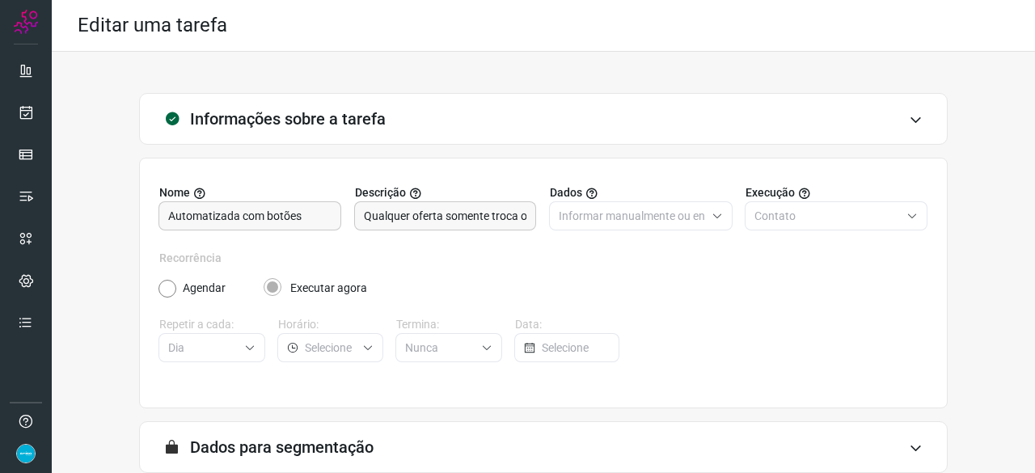
scroll to position [158, 0]
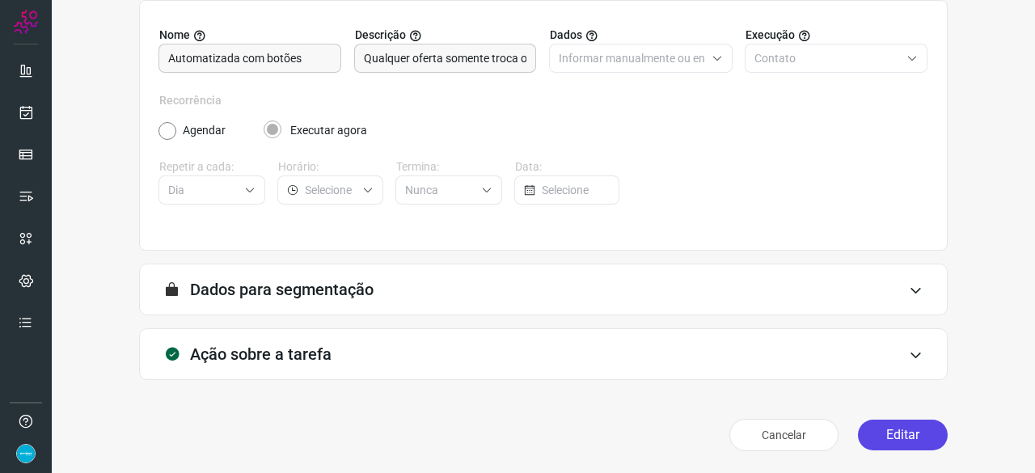
click at [893, 433] on button "Editar" at bounding box center [903, 434] width 90 height 31
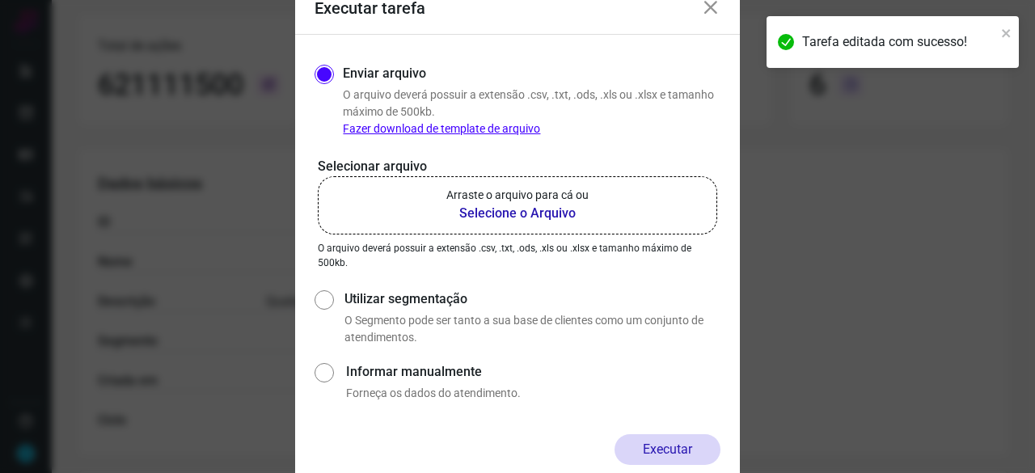
click at [475, 217] on b "Selecione o Arquivo" at bounding box center [517, 213] width 142 height 19
click at [0, 0] on input "Arraste o arquivo para cá ou Selecione o Arquivo" at bounding box center [0, 0] width 0 height 0
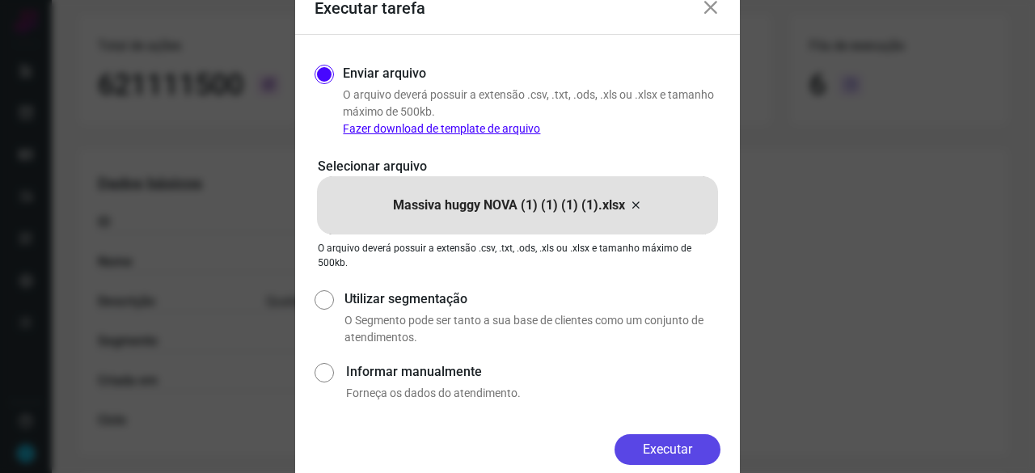
click at [693, 452] on button "Executar" at bounding box center [667, 449] width 106 height 31
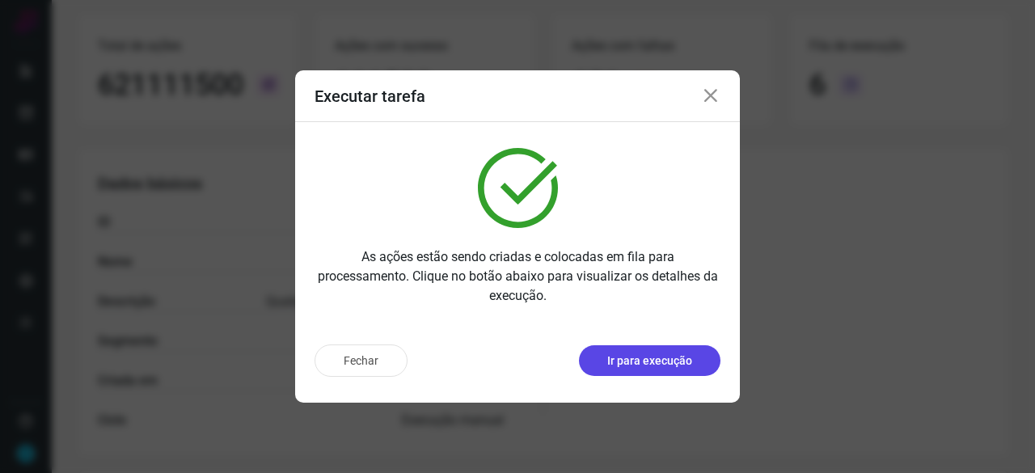
click at [631, 356] on p "Ir para execução" at bounding box center [649, 360] width 85 height 17
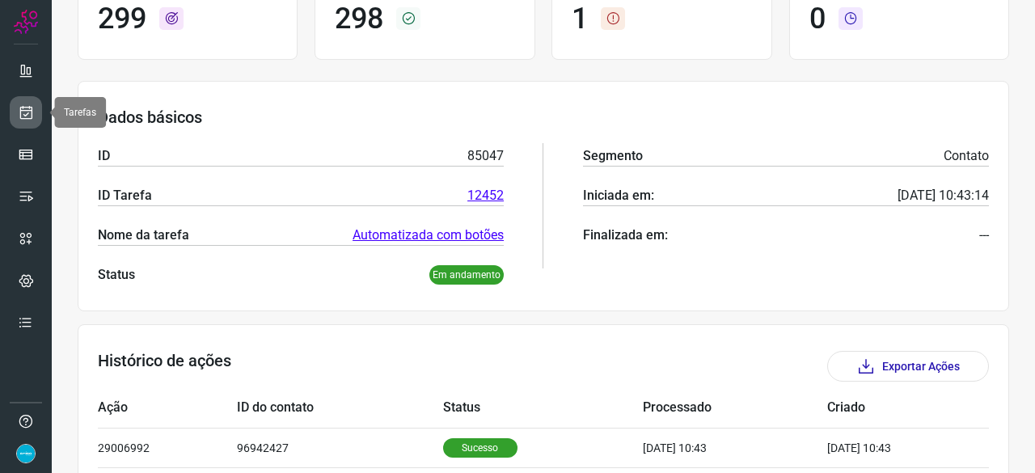
click at [32, 107] on icon at bounding box center [26, 112] width 17 height 16
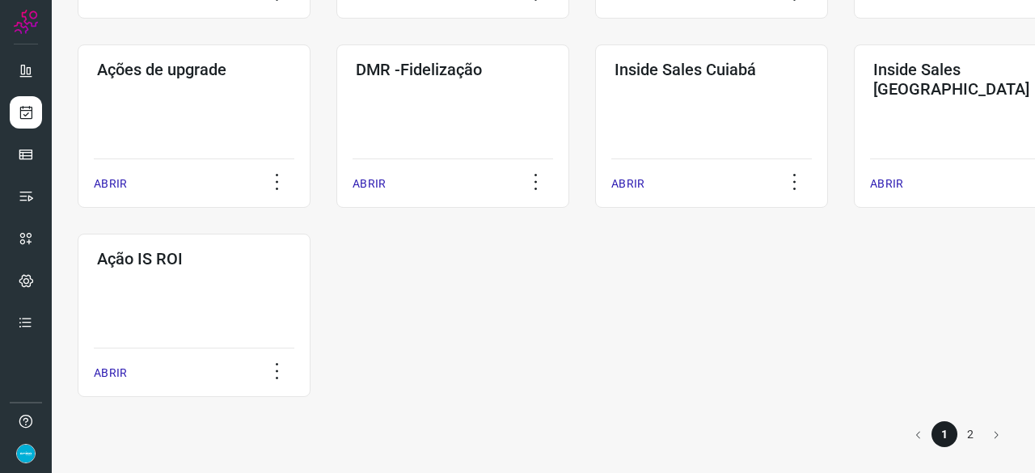
scroll to position [844, 0]
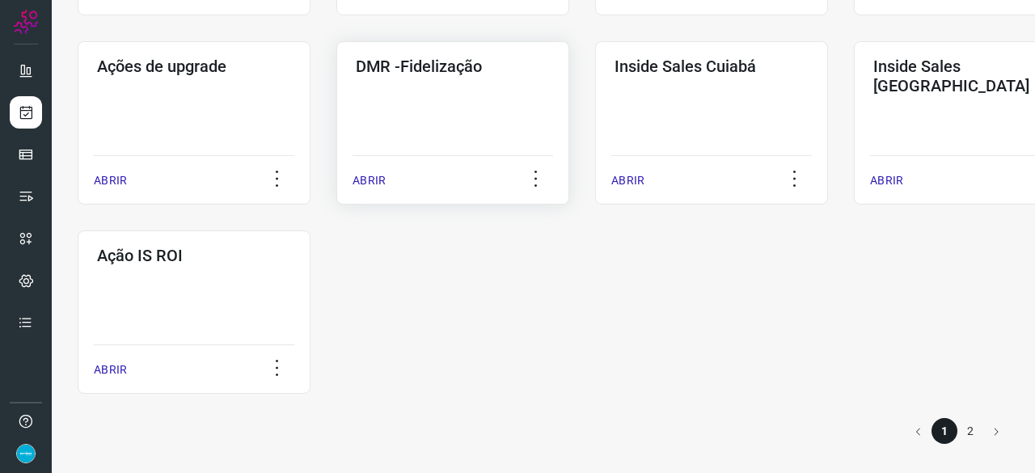
click at [381, 181] on p "ABRIR" at bounding box center [368, 180] width 33 height 17
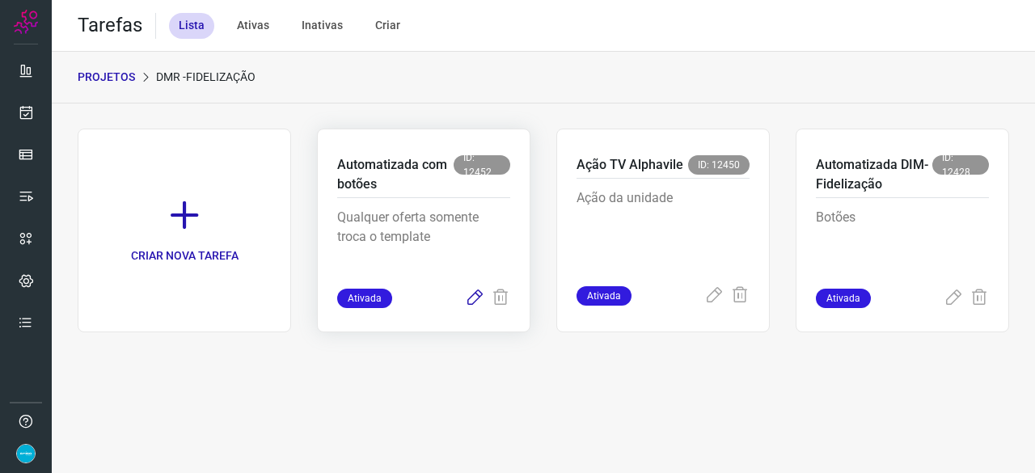
click at [475, 298] on icon at bounding box center [474, 298] width 19 height 19
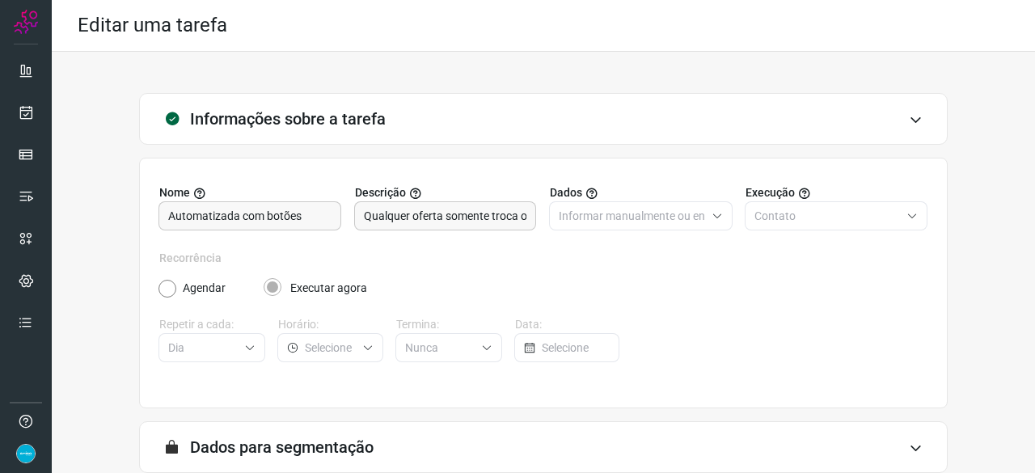
scroll to position [158, 0]
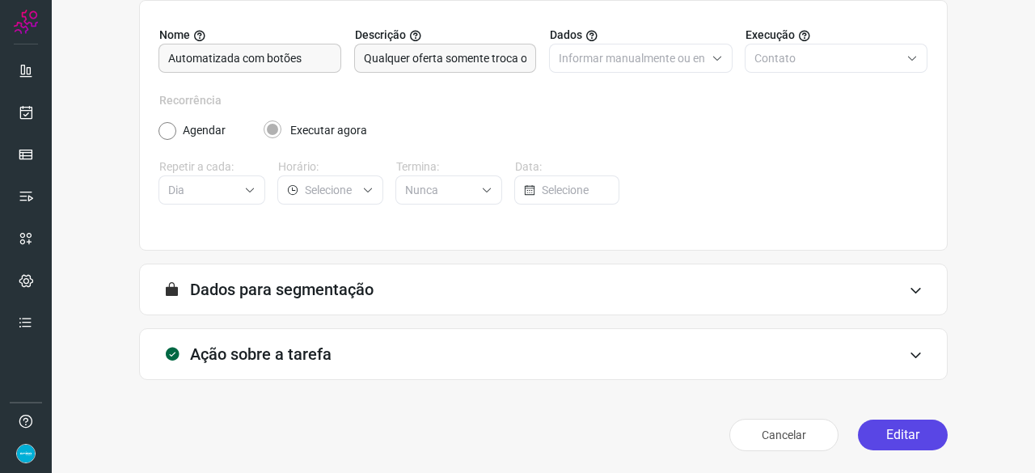
click at [904, 431] on button "Editar" at bounding box center [903, 434] width 90 height 31
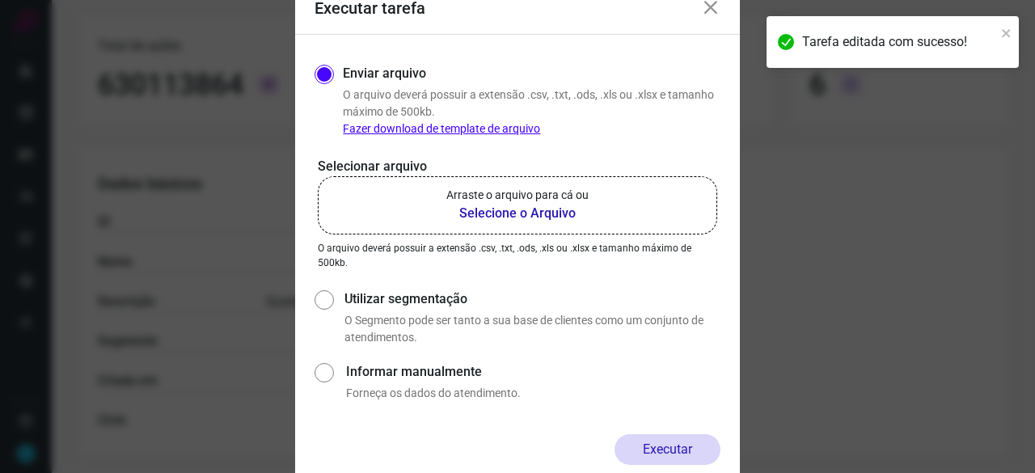
click at [488, 212] on b "Selecione o Arquivo" at bounding box center [517, 213] width 142 height 19
click at [0, 0] on input "Arraste o arquivo para cá ou Selecione o Arquivo" at bounding box center [0, 0] width 0 height 0
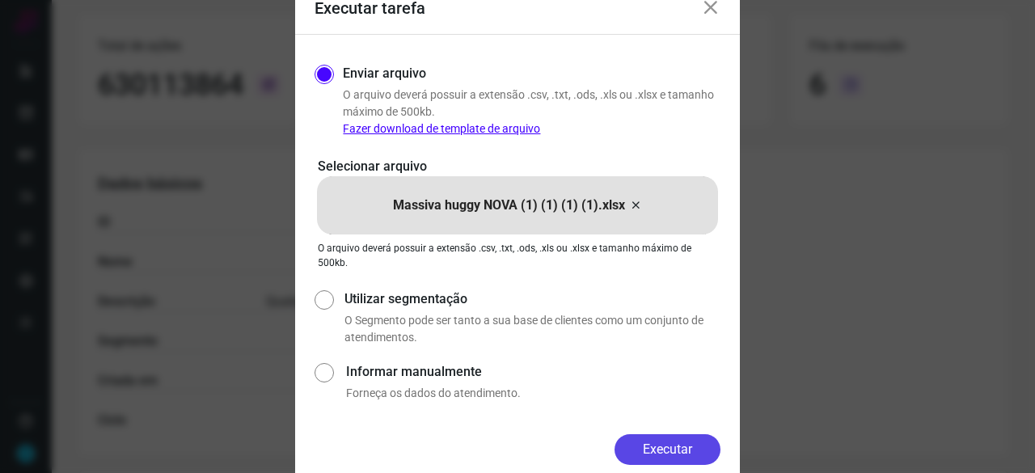
click at [678, 449] on button "Executar" at bounding box center [667, 449] width 106 height 31
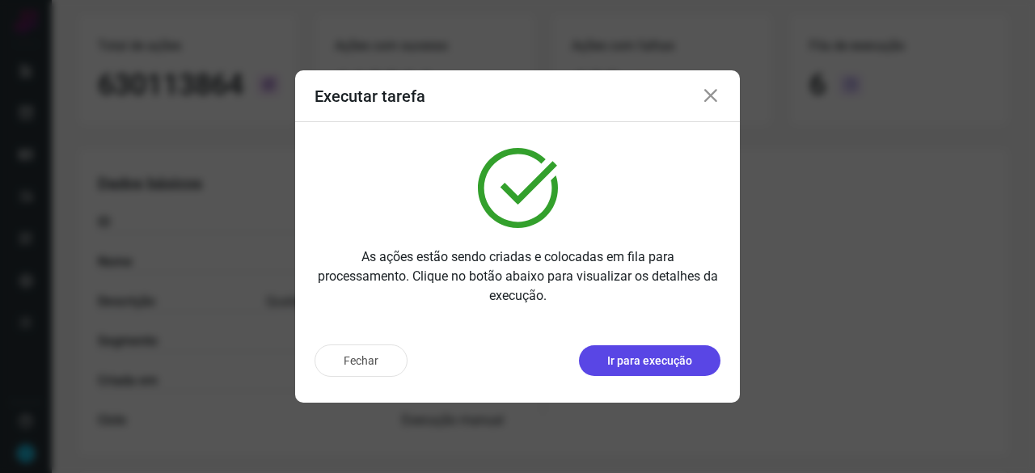
click at [659, 359] on p "Ir para execução" at bounding box center [649, 360] width 85 height 17
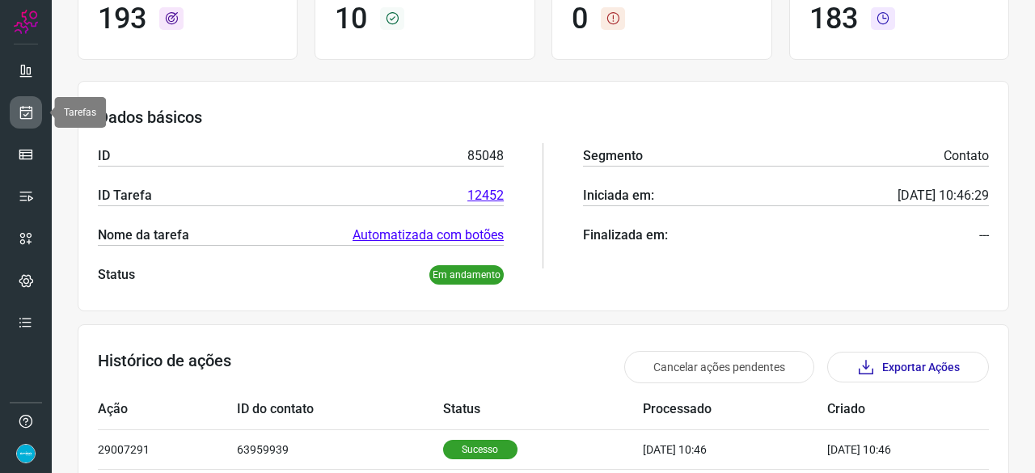
click at [28, 109] on icon at bounding box center [26, 112] width 17 height 16
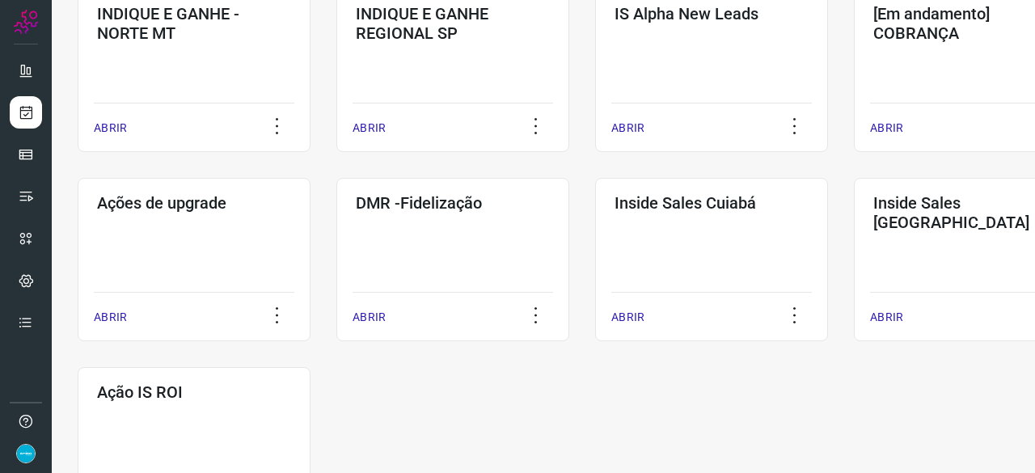
scroll to position [682, 0]
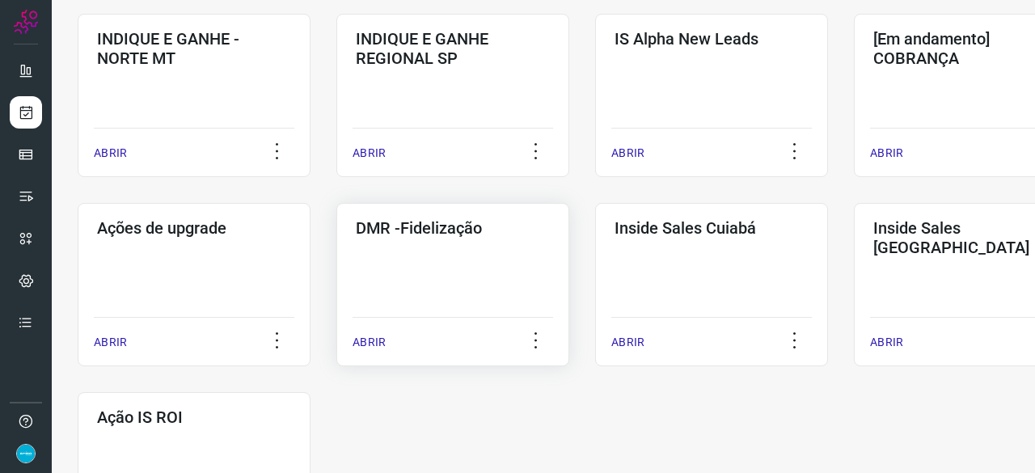
click at [364, 340] on p "ABRIR" at bounding box center [368, 342] width 33 height 17
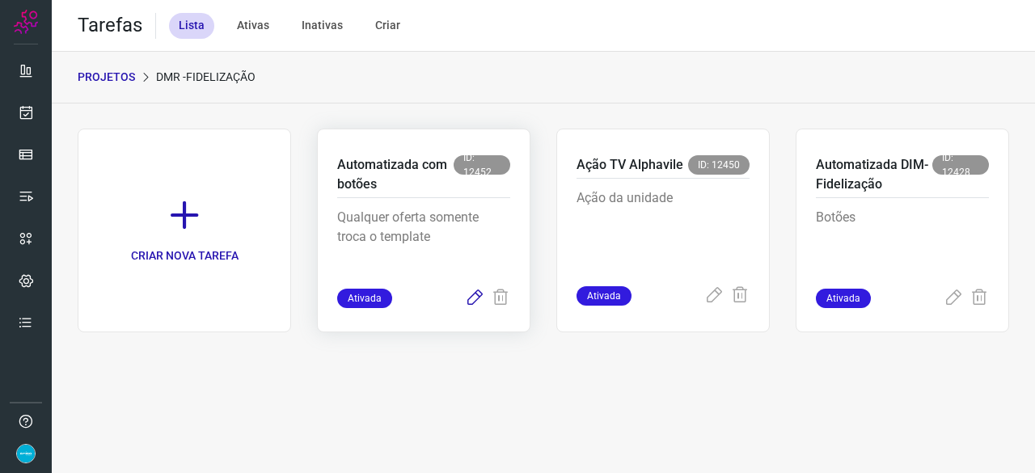
click at [471, 298] on icon at bounding box center [474, 298] width 19 height 19
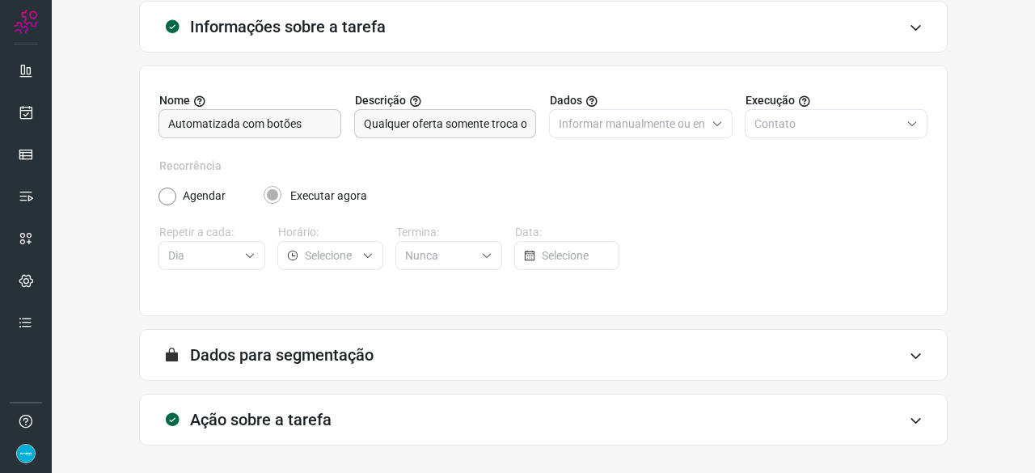
scroll to position [158, 0]
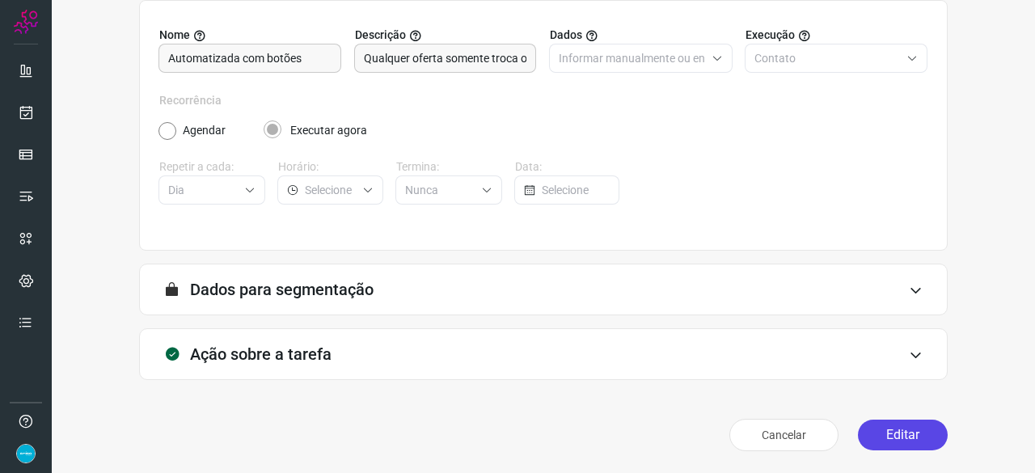
click at [910, 432] on button "Editar" at bounding box center [903, 434] width 90 height 31
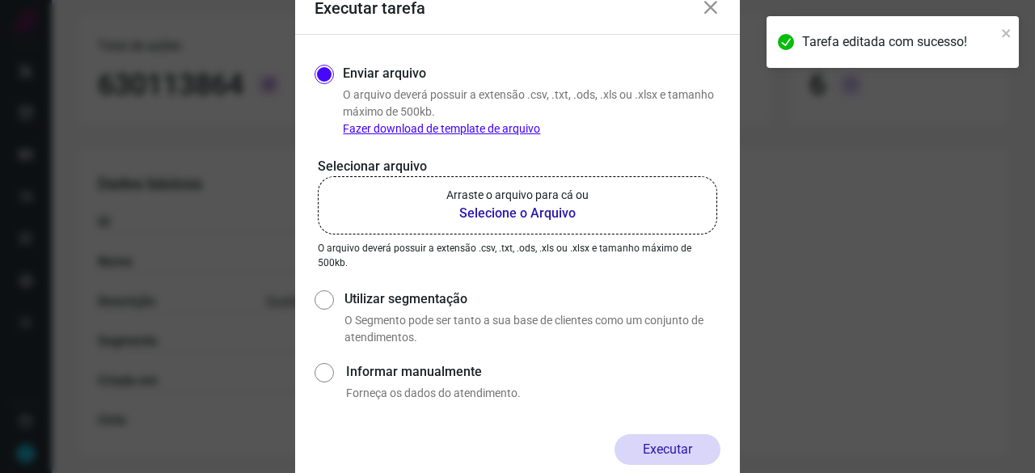
click at [487, 210] on b "Selecione o Arquivo" at bounding box center [517, 213] width 142 height 19
click at [0, 0] on input "Arraste o arquivo para cá ou Selecione o Arquivo" at bounding box center [0, 0] width 0 height 0
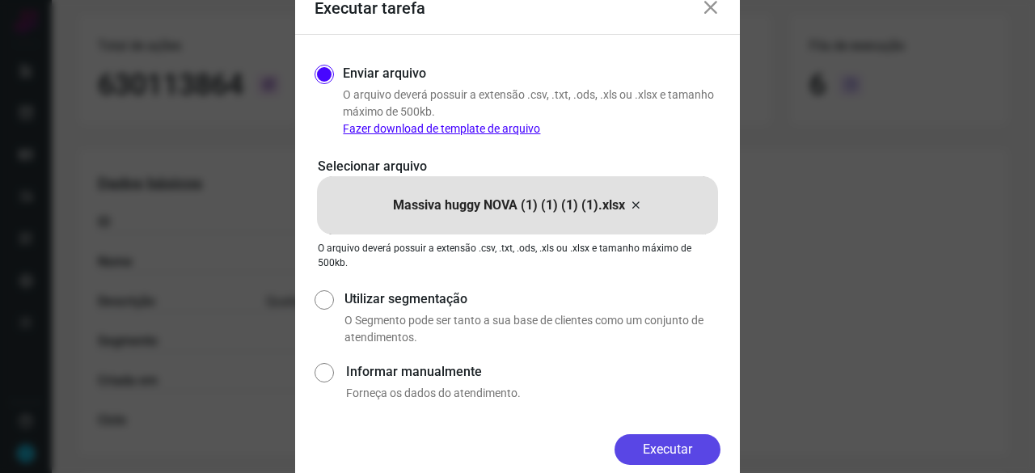
click at [651, 445] on button "Executar" at bounding box center [667, 449] width 106 height 31
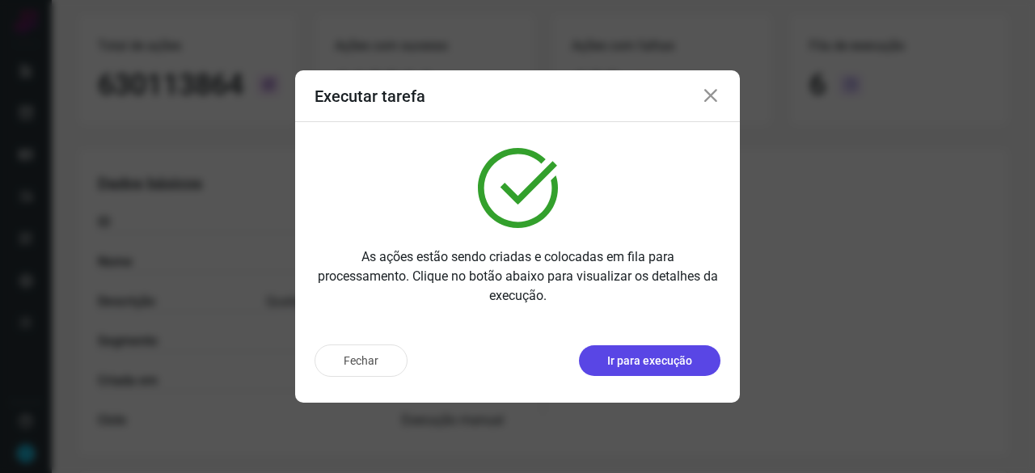
click at [647, 363] on p "Ir para execução" at bounding box center [649, 360] width 85 height 17
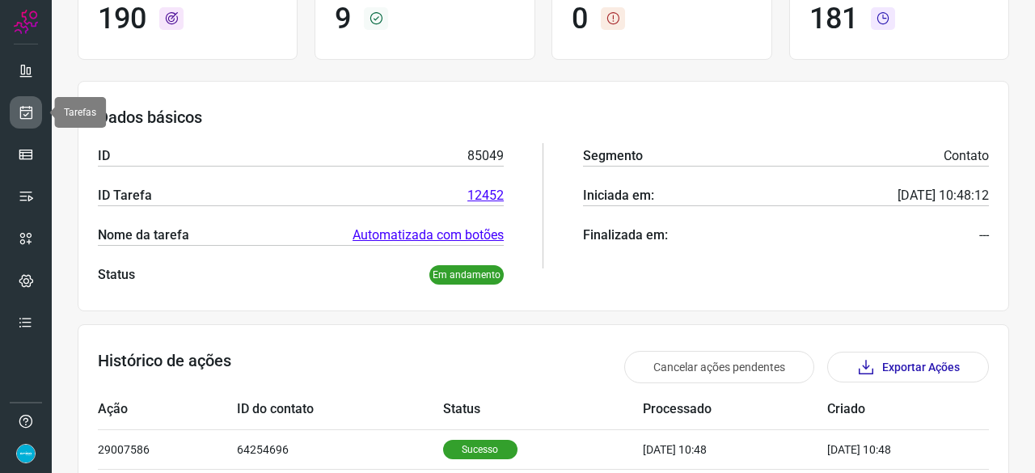
click at [15, 107] on link at bounding box center [26, 112] width 32 height 32
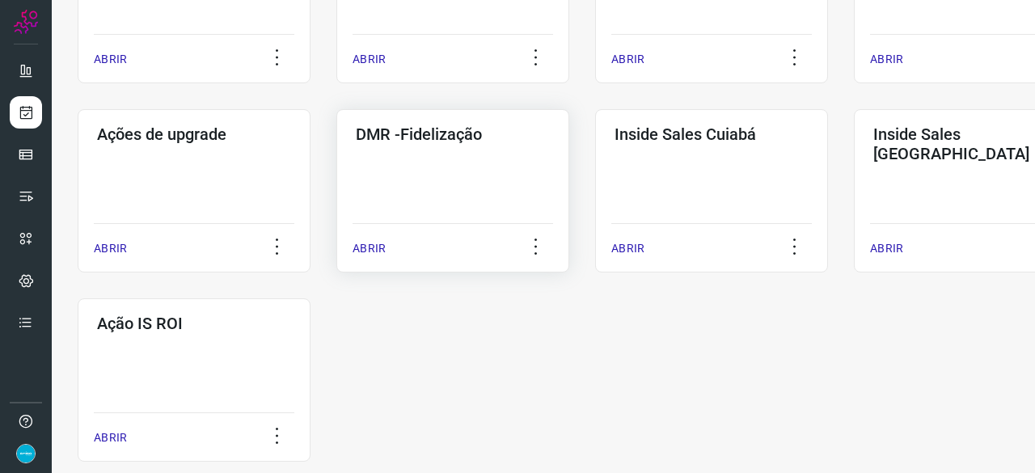
click at [366, 251] on p "ABRIR" at bounding box center [368, 248] width 33 height 17
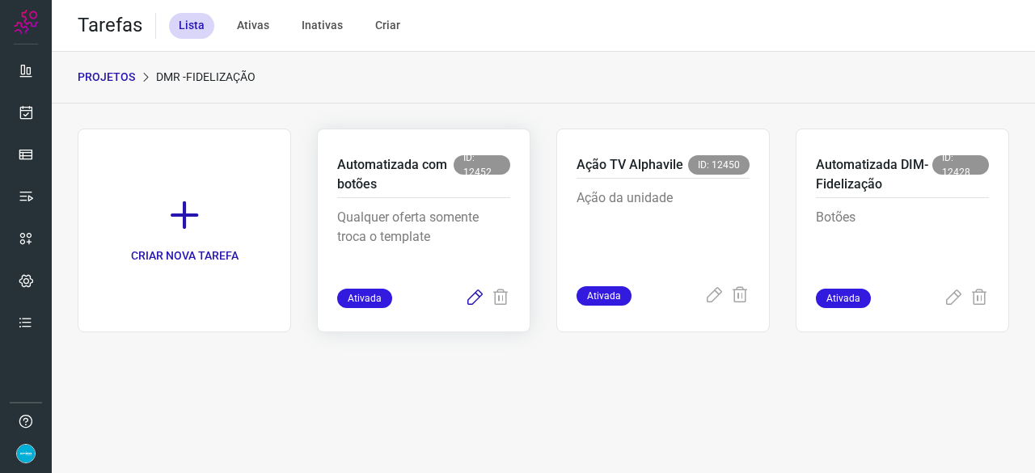
click at [475, 295] on icon at bounding box center [474, 298] width 19 height 19
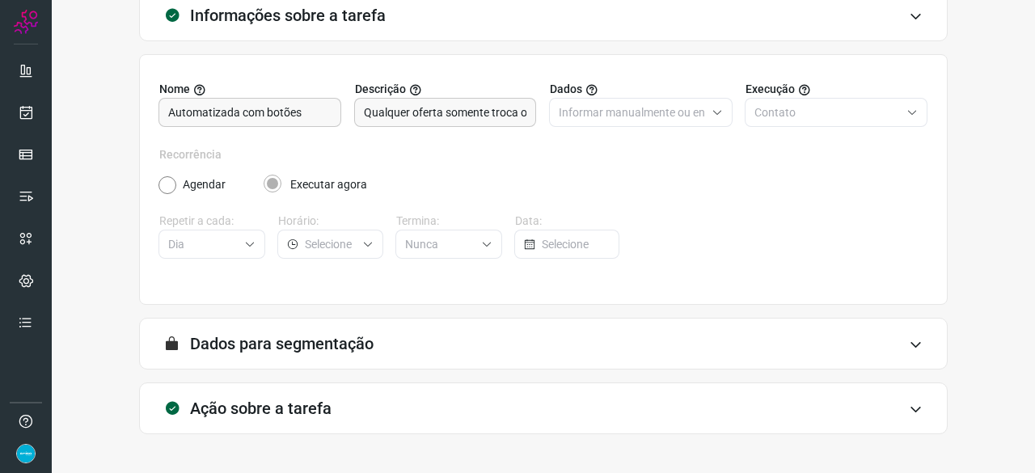
scroll to position [158, 0]
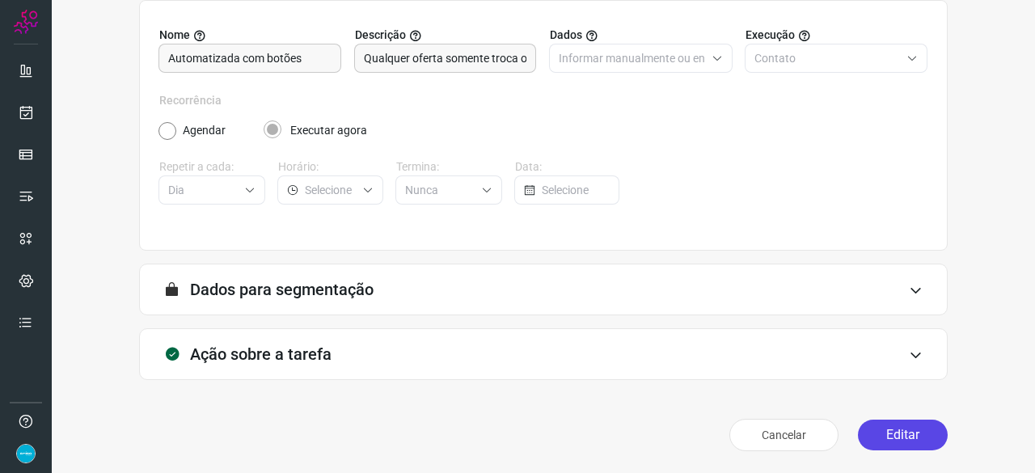
click at [899, 436] on button "Editar" at bounding box center [903, 434] width 90 height 31
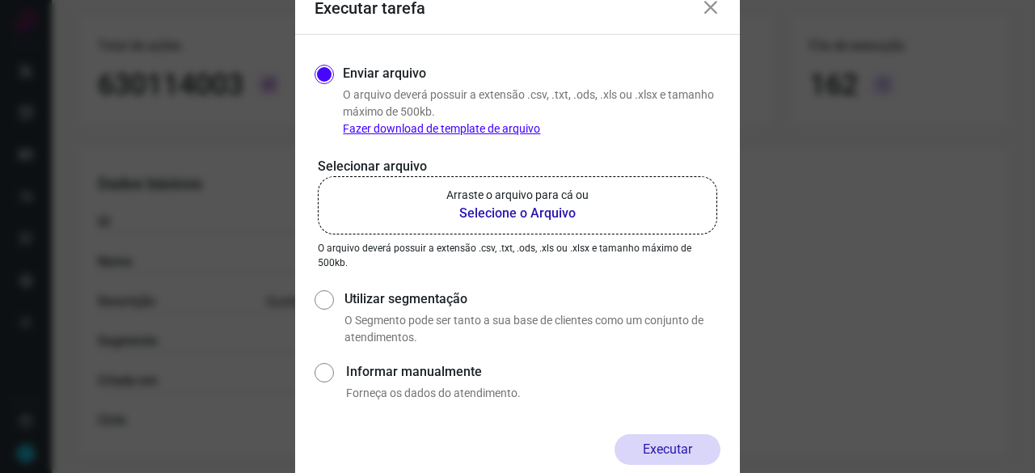
click at [474, 214] on b "Selecione o Arquivo" at bounding box center [517, 213] width 142 height 19
click at [0, 0] on input "Arraste o arquivo para cá ou Selecione o Arquivo" at bounding box center [0, 0] width 0 height 0
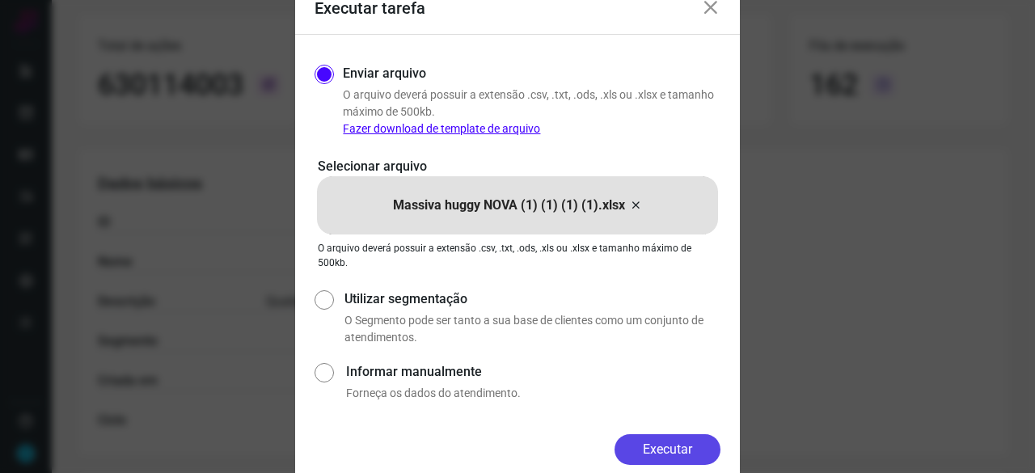
click at [691, 445] on button "Executar" at bounding box center [667, 449] width 106 height 31
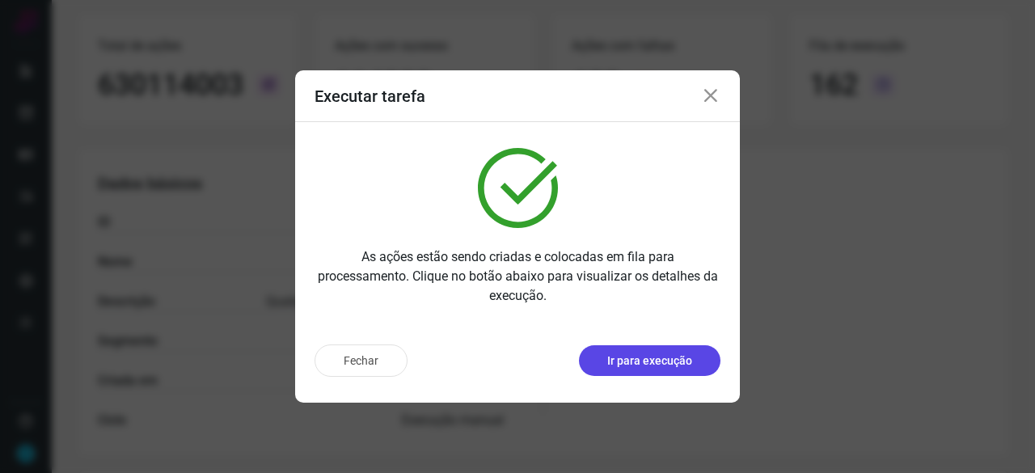
click at [659, 348] on button "Ir para execução" at bounding box center [649, 360] width 141 height 31
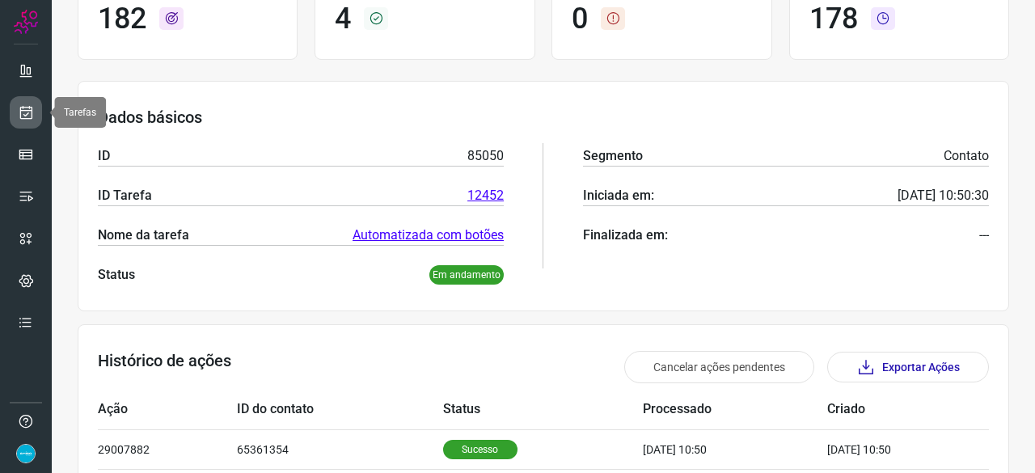
click at [23, 107] on icon at bounding box center [26, 112] width 17 height 16
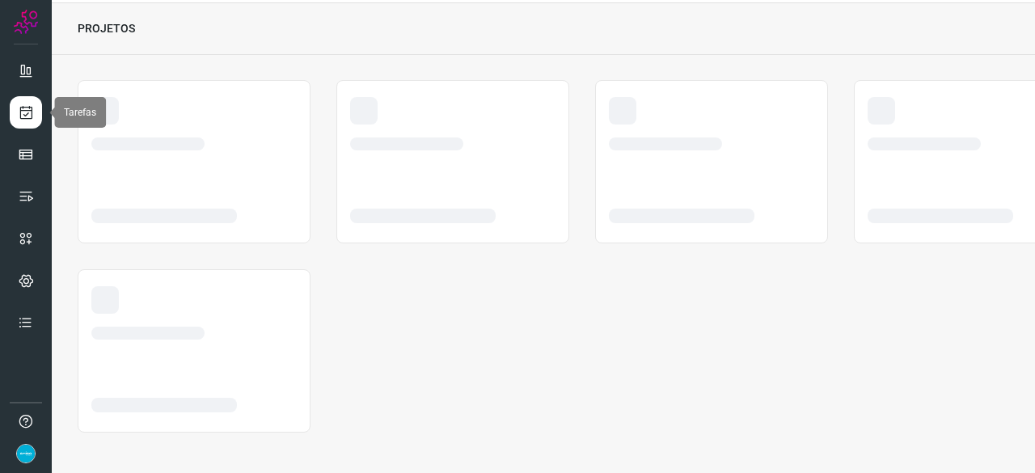
scroll to position [48, 0]
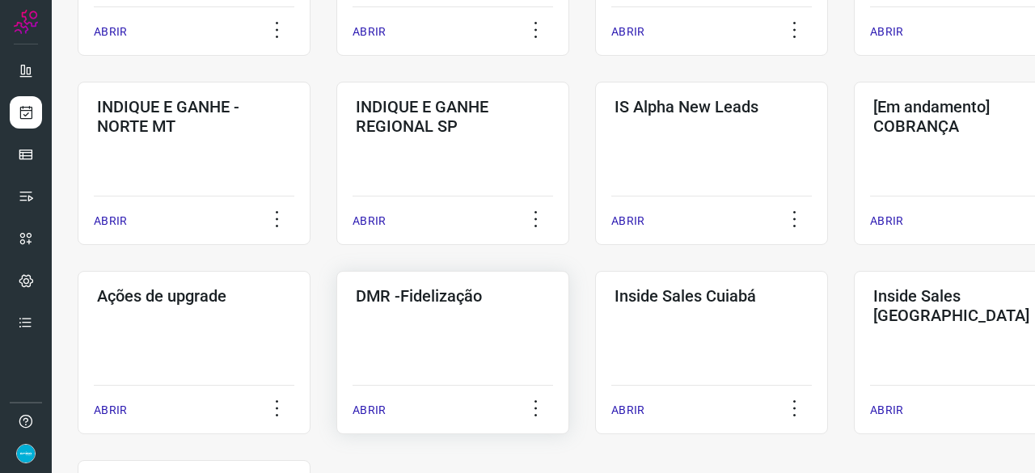
click at [372, 413] on p "ABRIR" at bounding box center [368, 410] width 33 height 17
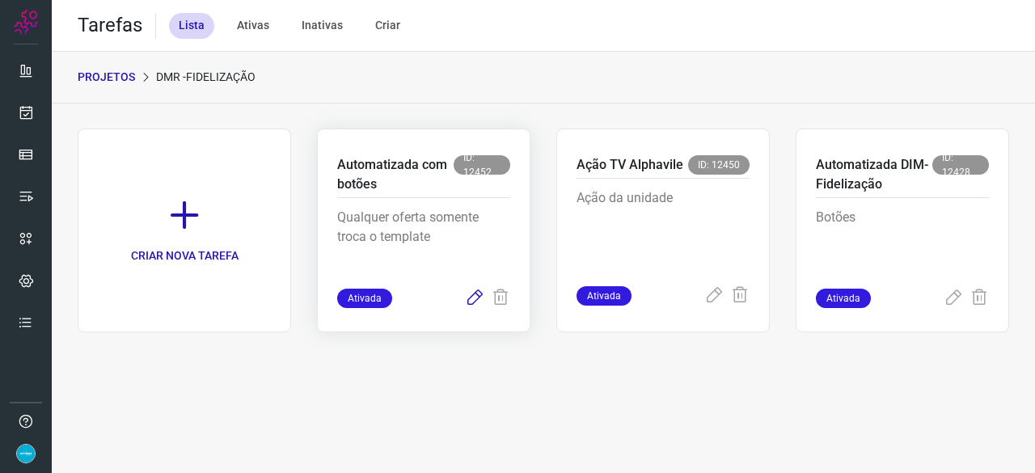
click at [472, 298] on icon at bounding box center [474, 298] width 19 height 19
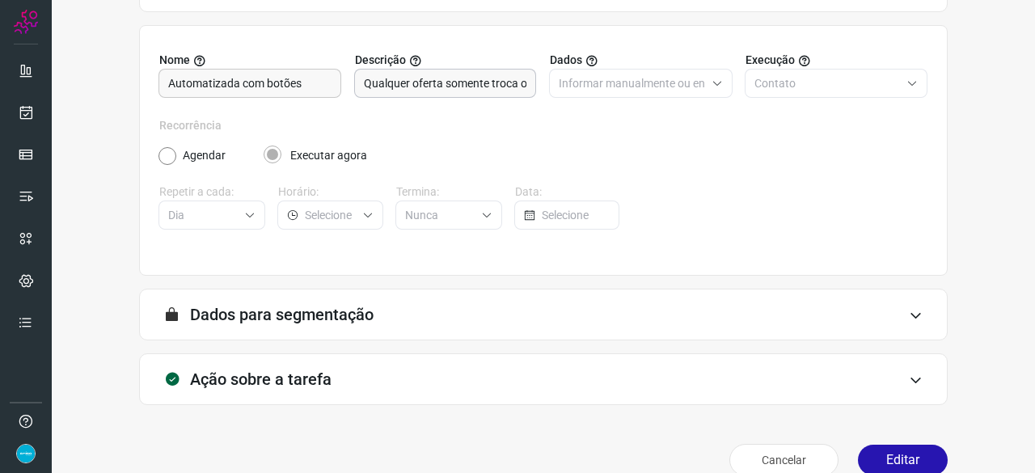
scroll to position [158, 0]
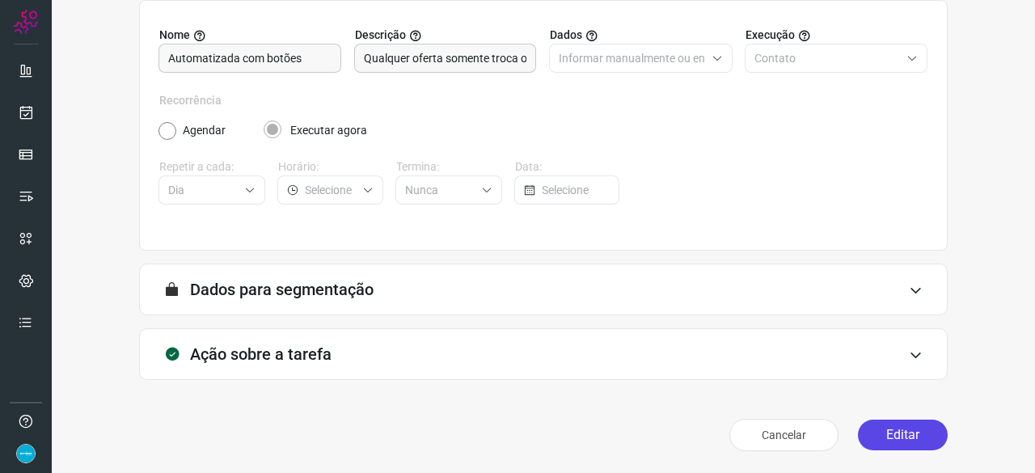
click at [904, 437] on button "Editar" at bounding box center [903, 434] width 90 height 31
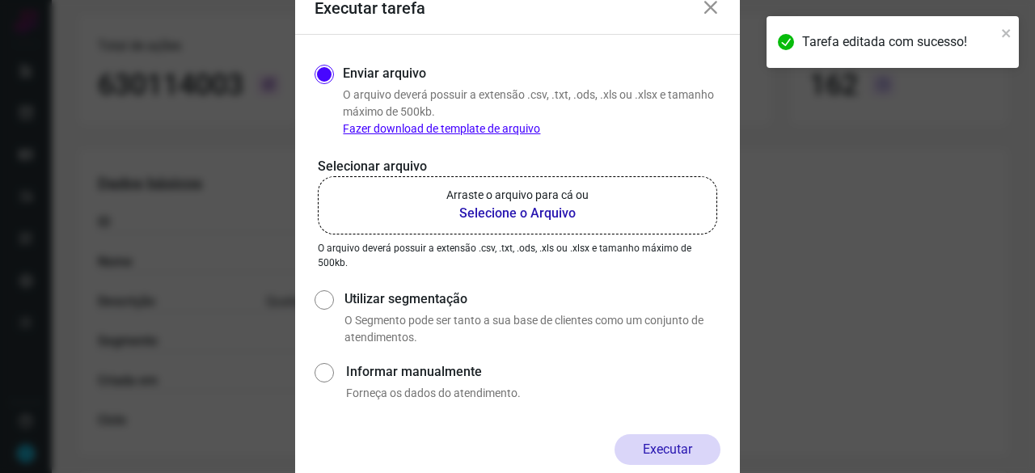
click at [477, 214] on b "Selecione o Arquivo" at bounding box center [517, 213] width 142 height 19
click at [0, 0] on input "Arraste o arquivo para cá ou Selecione o Arquivo" at bounding box center [0, 0] width 0 height 0
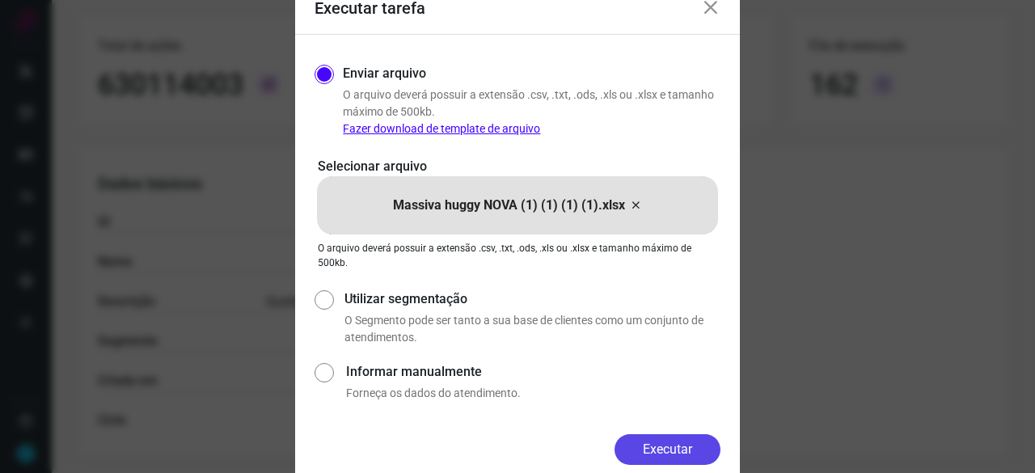
click at [655, 443] on button "Executar" at bounding box center [667, 449] width 106 height 31
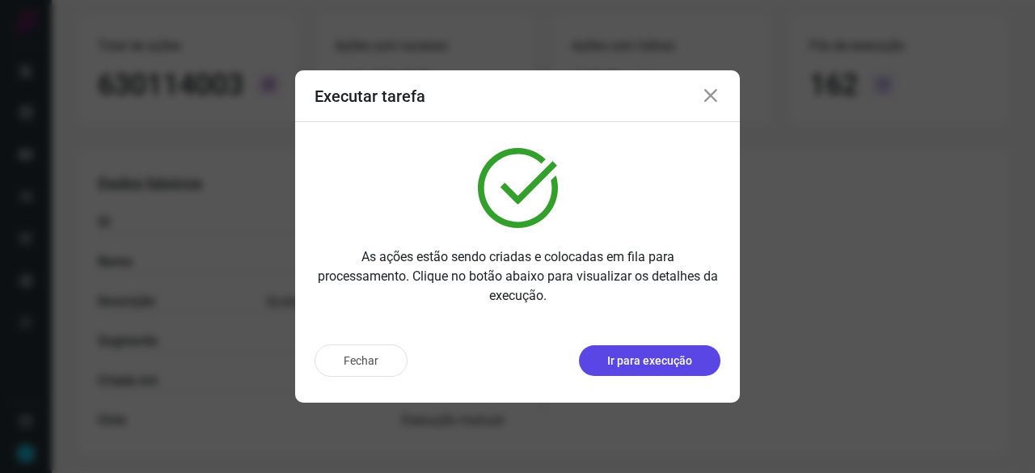
click at [661, 358] on p "Ir para execução" at bounding box center [649, 360] width 85 height 17
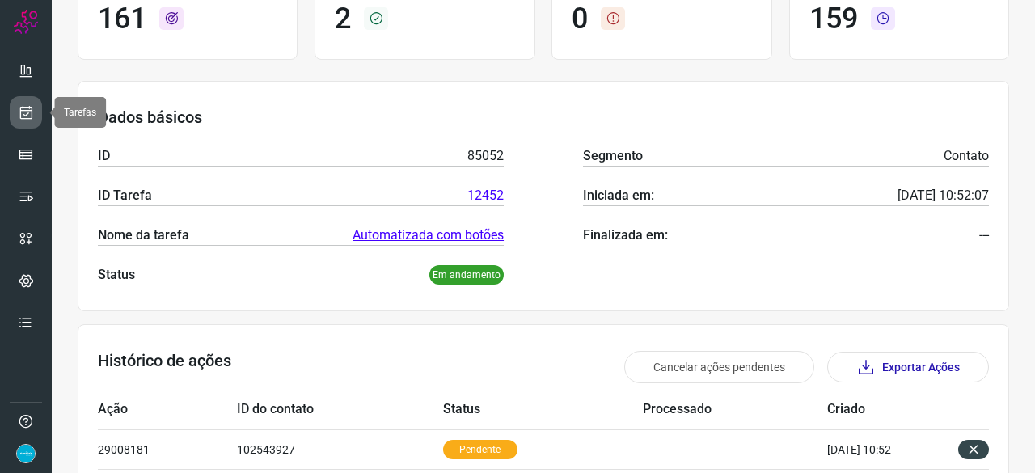
click at [27, 114] on icon at bounding box center [26, 112] width 17 height 16
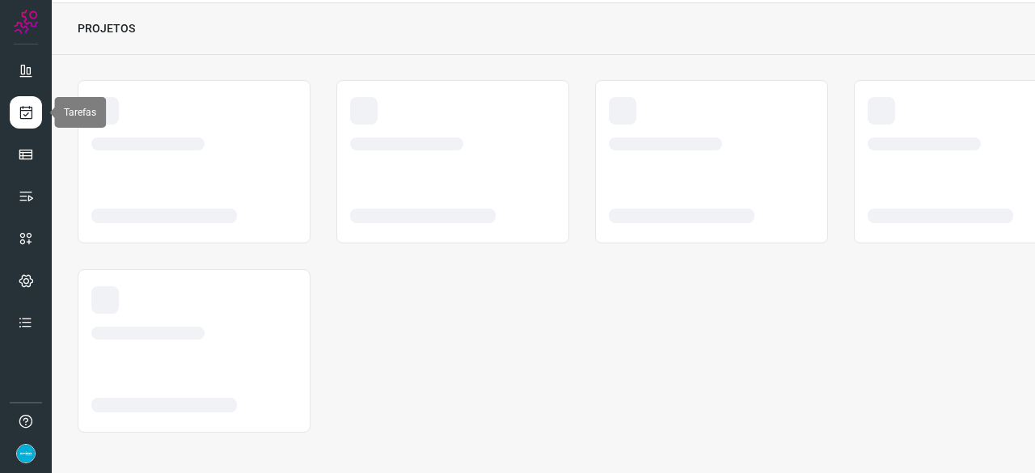
scroll to position [48, 0]
